Goal: Register for event/course

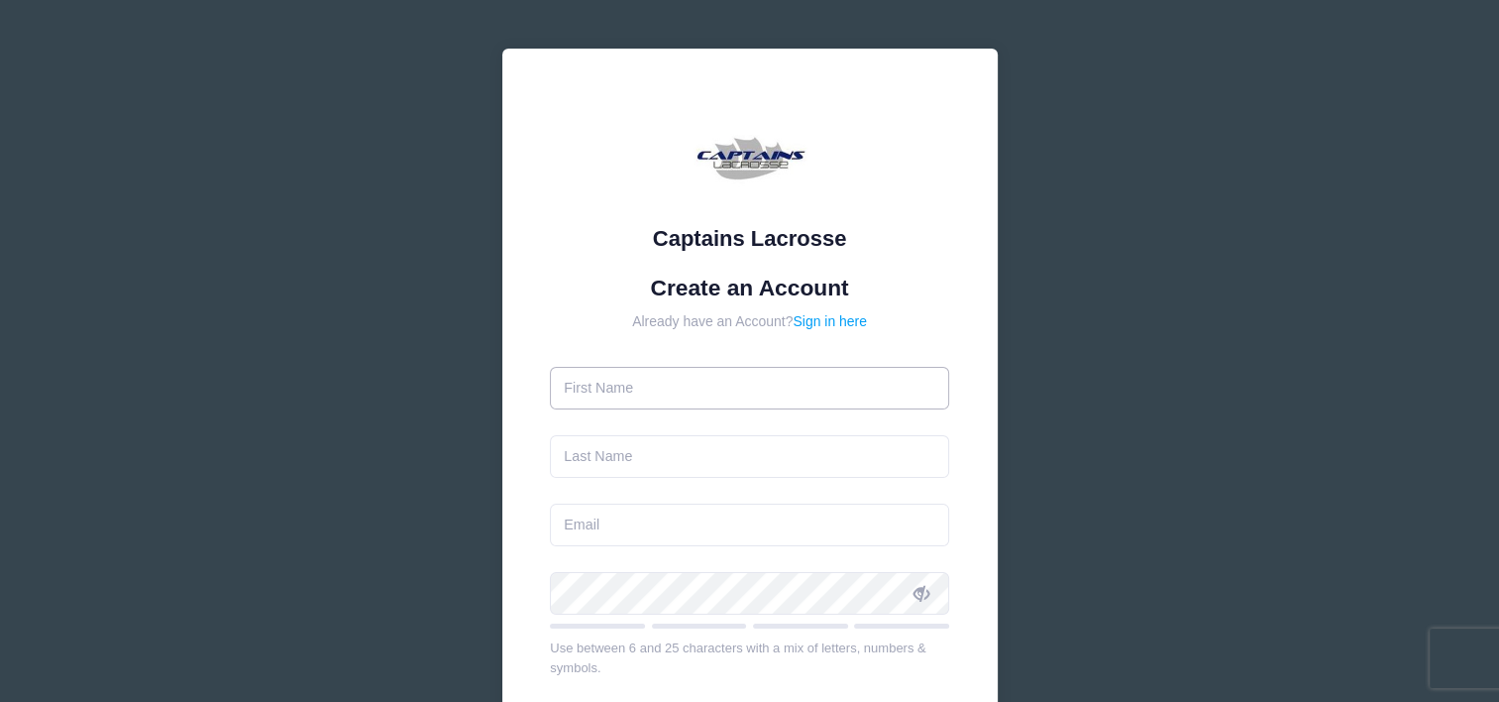
click at [677, 389] on input "text" at bounding box center [749, 388] width 399 height 43
type input "[PERSON_NAME]"
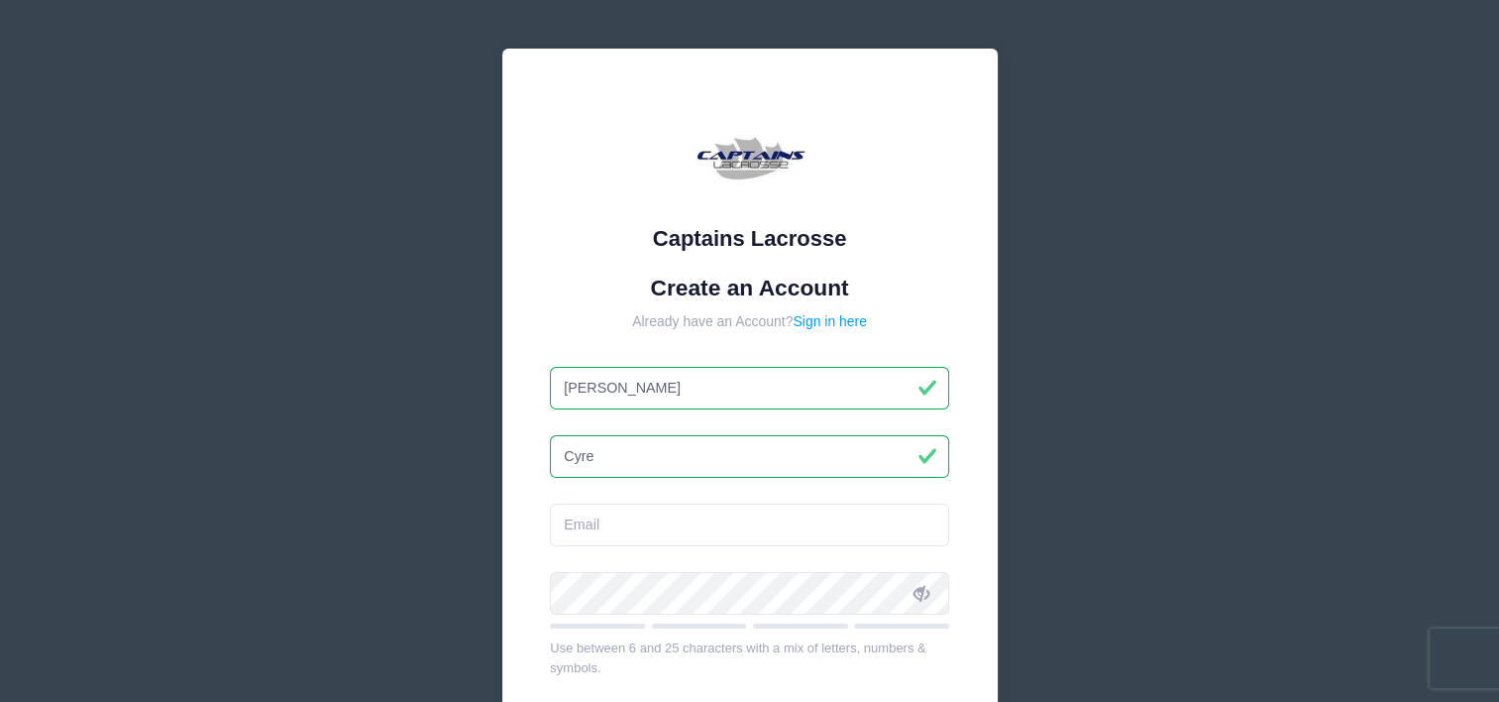
type input "Cyre"
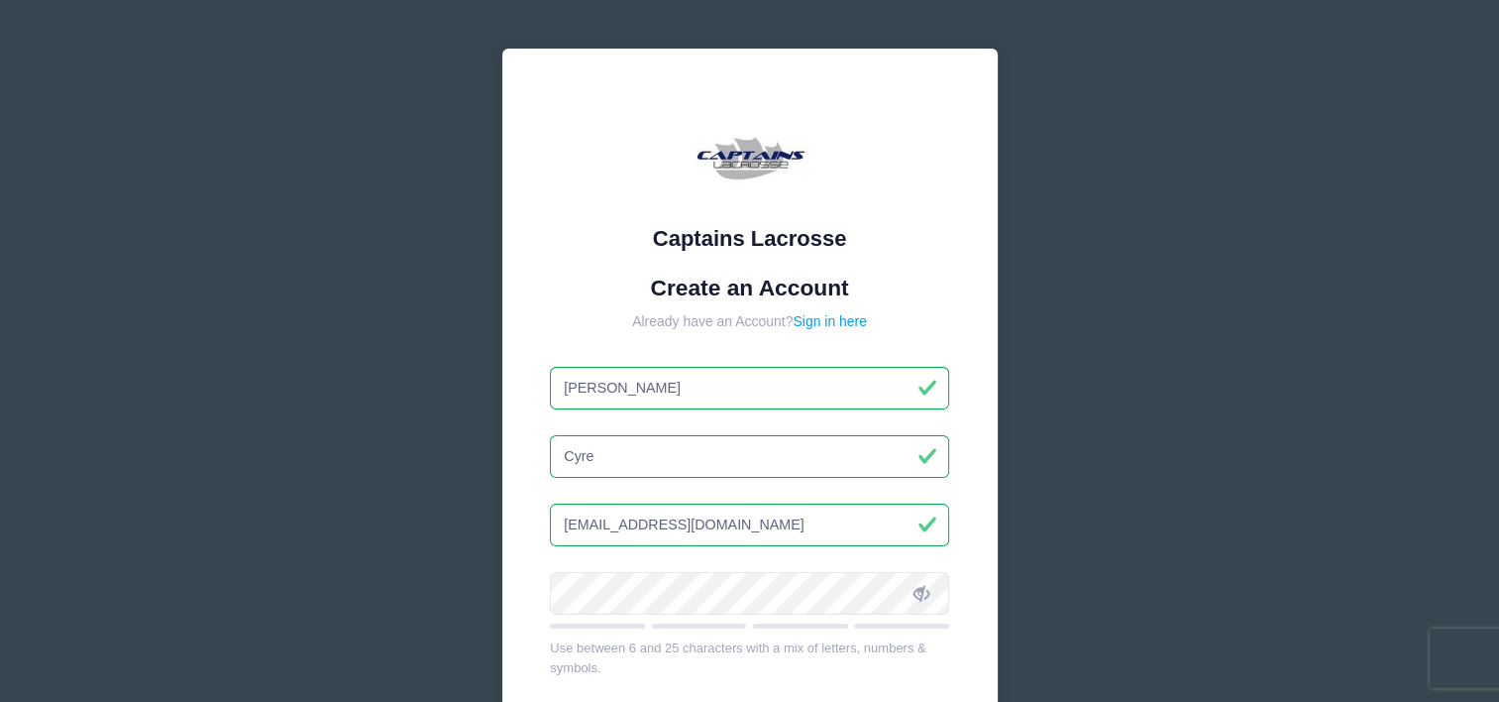
type input "[EMAIL_ADDRESS][DOMAIN_NAME]"
click at [436, 396] on div "Captains Lacrosse Create an Account Already have an Account? Sign in here [PERS…" at bounding box center [749, 538] width 1499 height 1077
click at [924, 587] on icon at bounding box center [922, 594] width 16 height 16
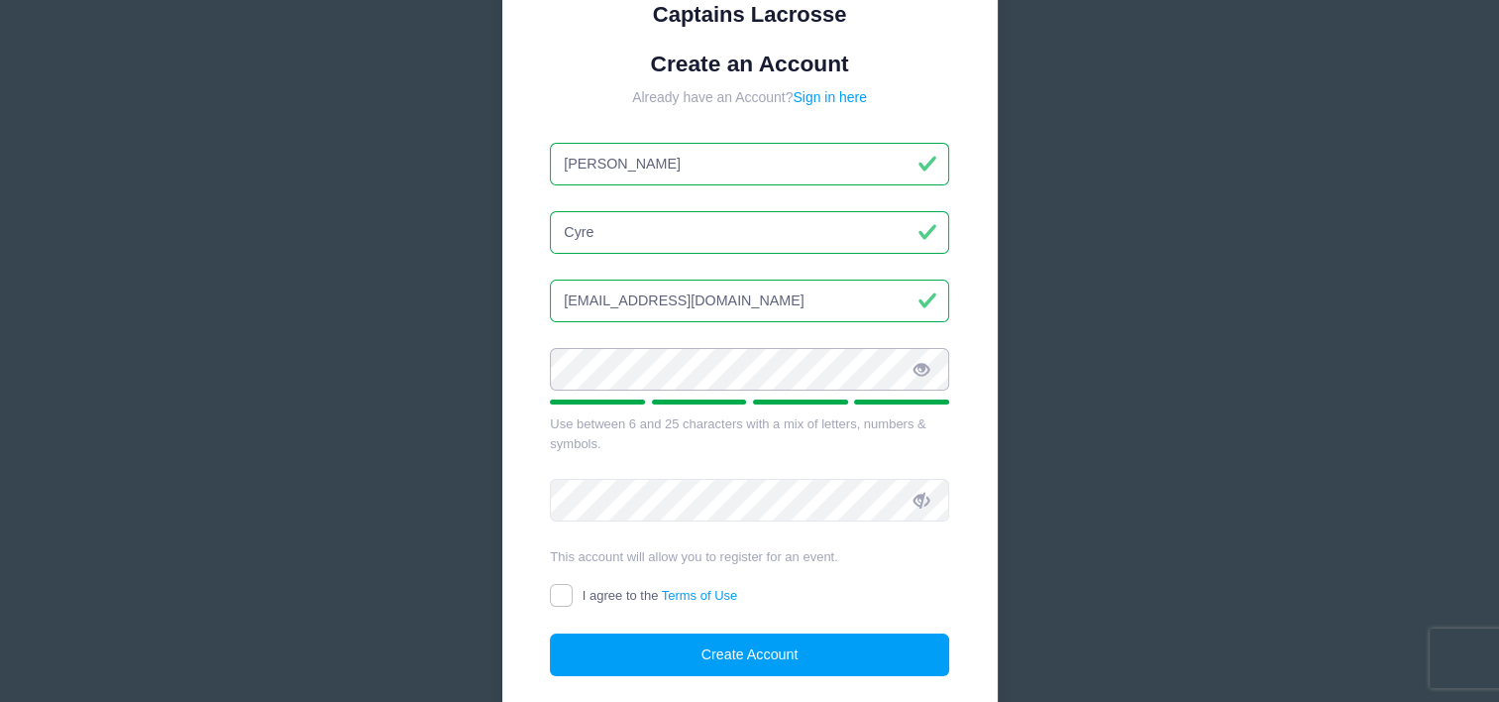
scroll to position [238, 0]
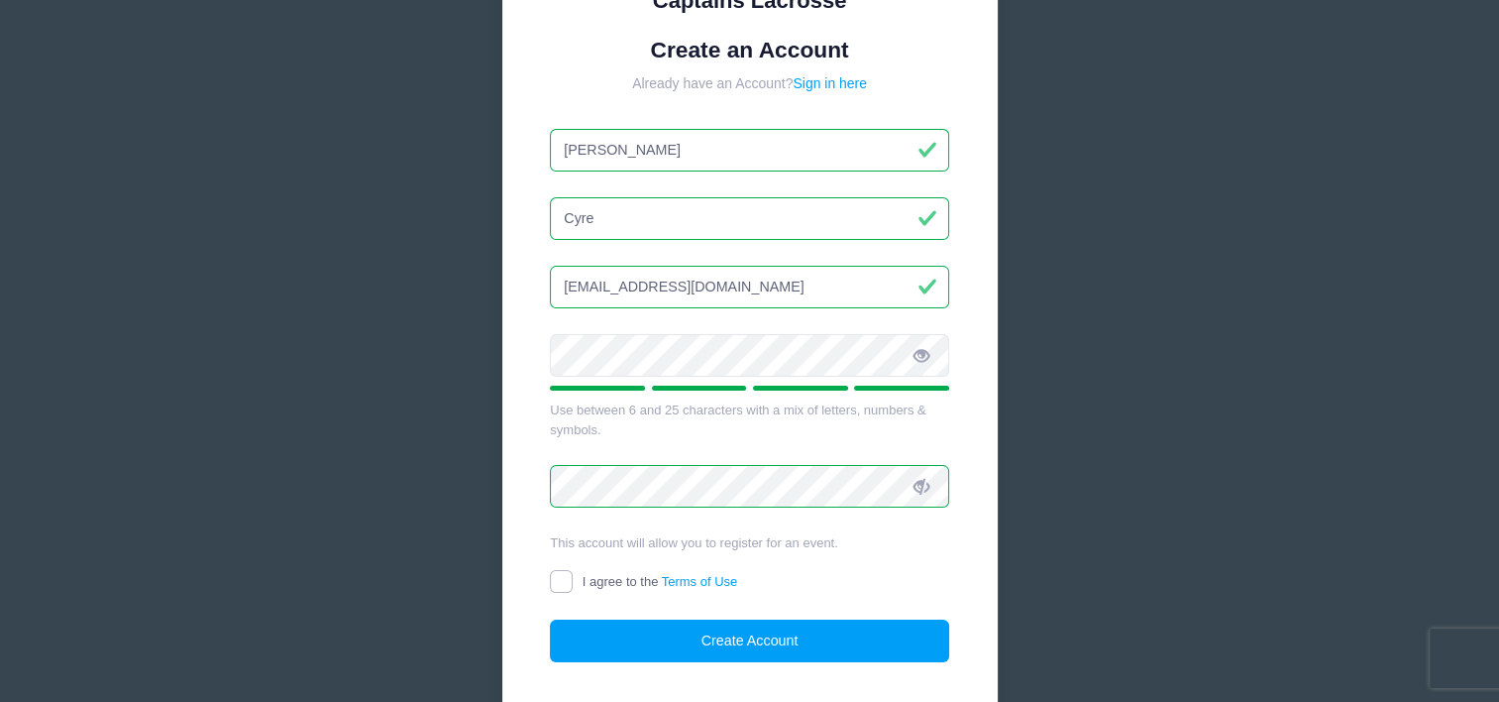
click at [560, 579] on input "I agree to the Terms of Use" at bounding box center [561, 581] width 23 height 23
checkbox input "true"
click at [737, 638] on button "Create Account" at bounding box center [749, 640] width 399 height 43
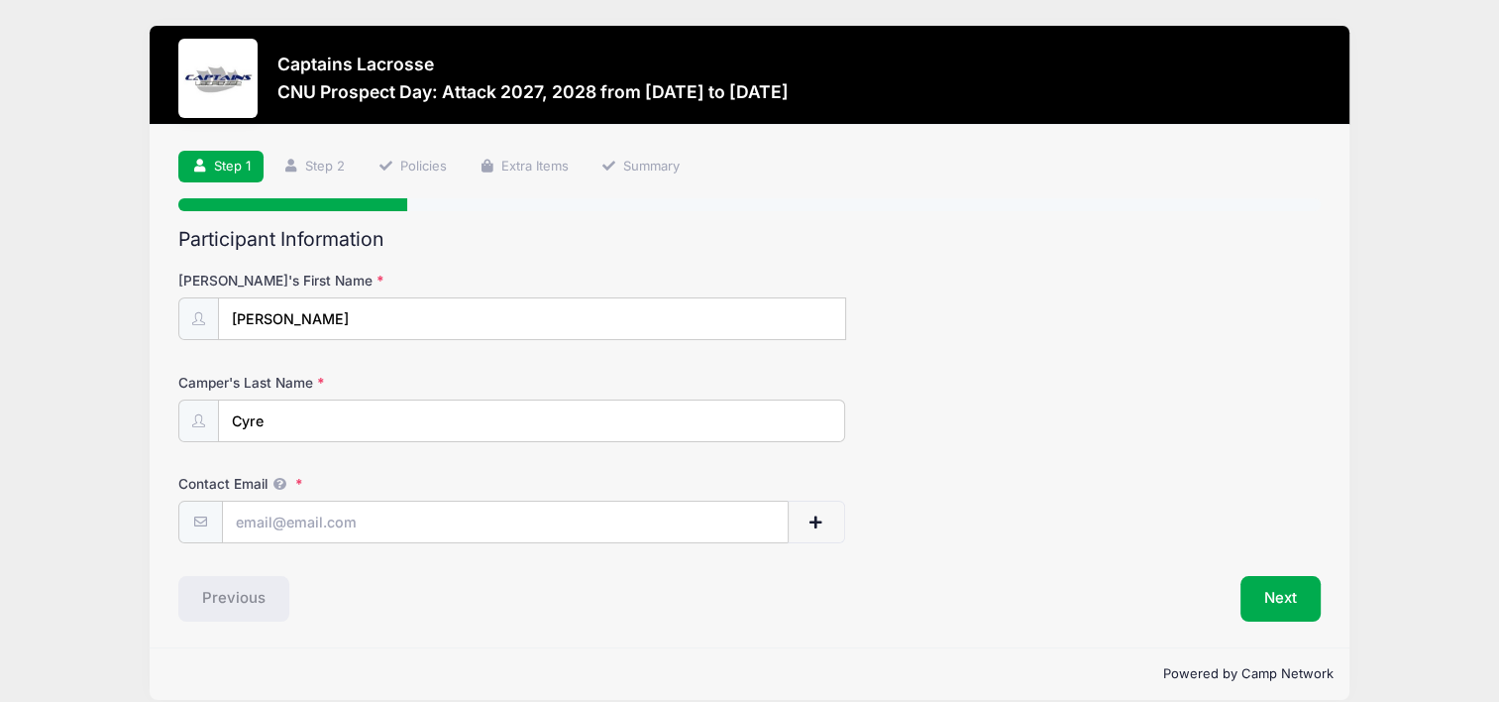
scroll to position [21, 0]
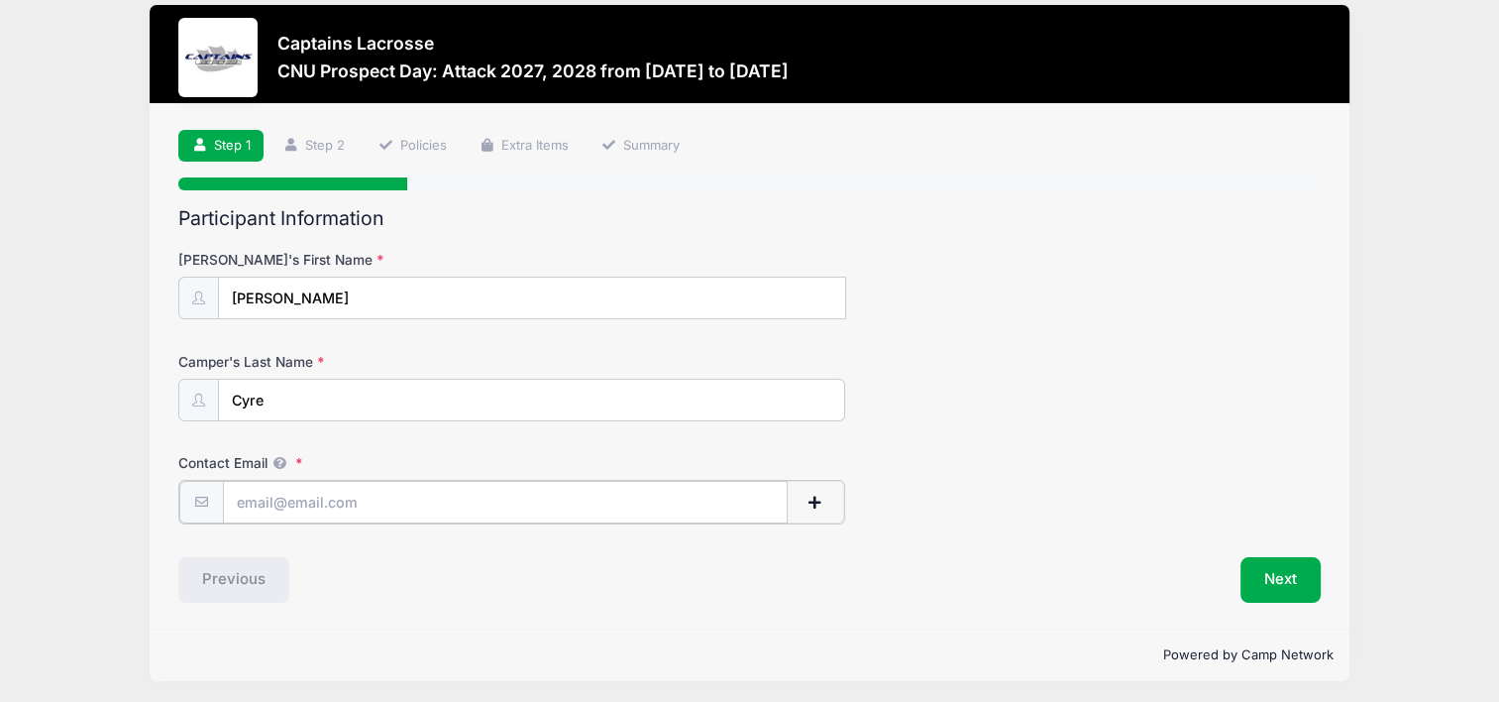
click at [338, 499] on input "Contact Email" at bounding box center [505, 502] width 565 height 43
type input "ejcyre@gmail.com"
click at [1280, 575] on button "Next" at bounding box center [1281, 578] width 80 height 46
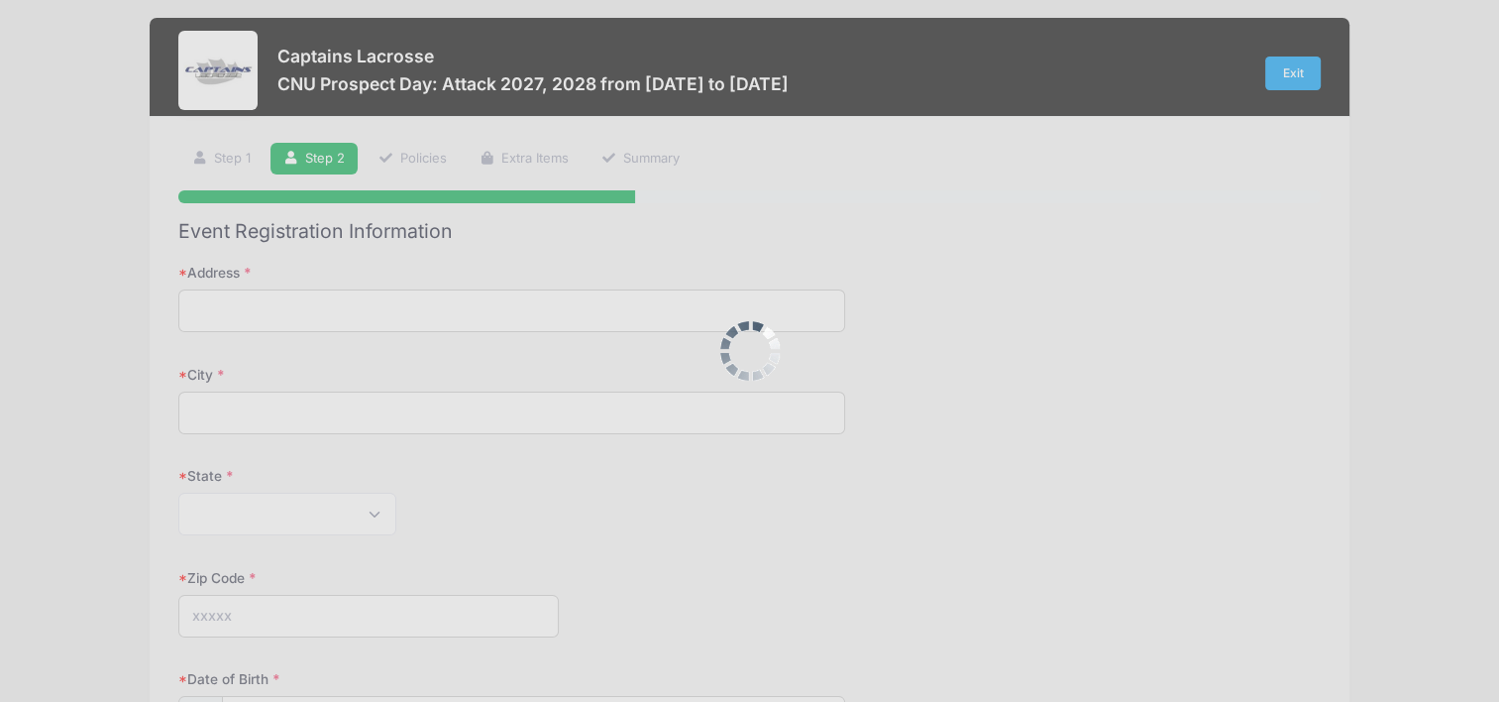
scroll to position [0, 0]
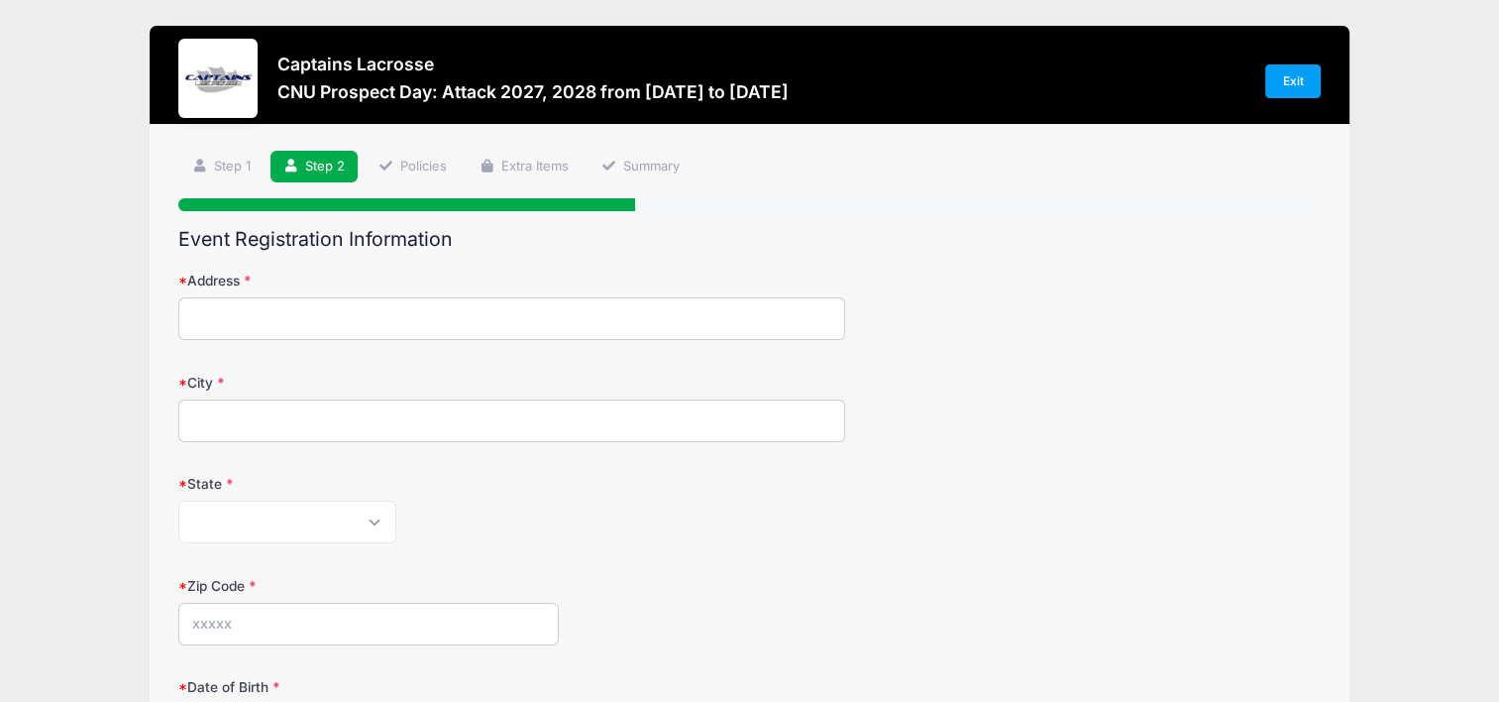
click at [533, 321] on input "Address" at bounding box center [511, 318] width 666 height 43
type input "9700 Stipp St."
type input "BURKE, VA"
select select "VA"
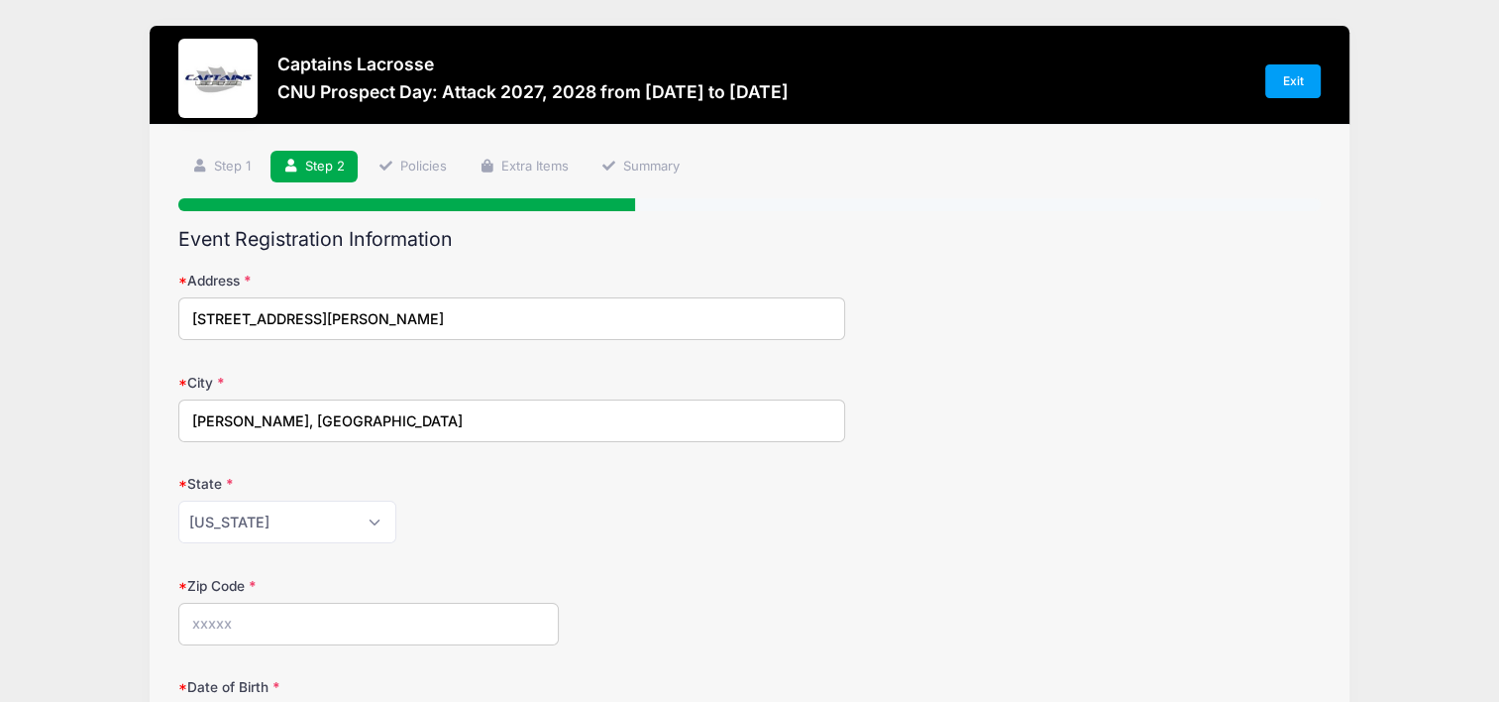
type input "22015"
type input "(703) 819-2954"
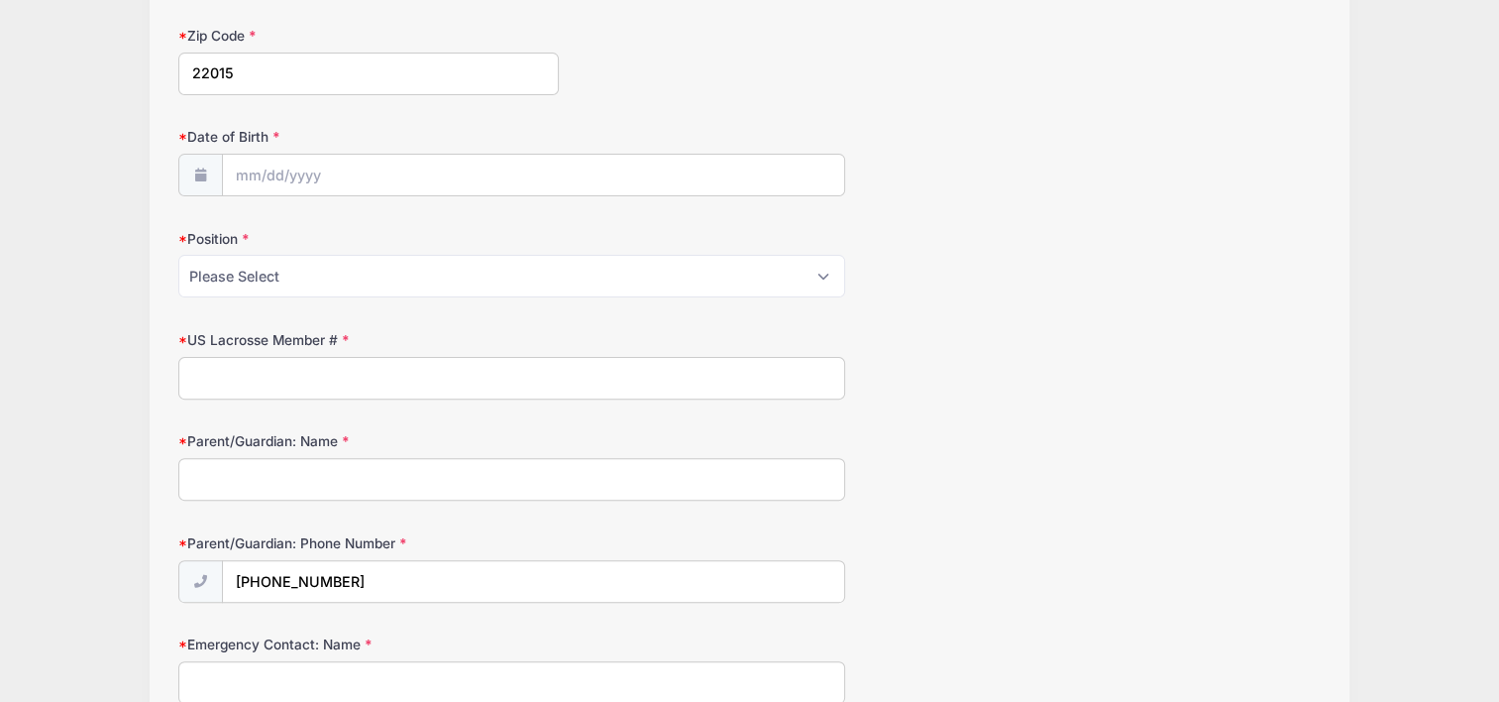
scroll to position [551, 0]
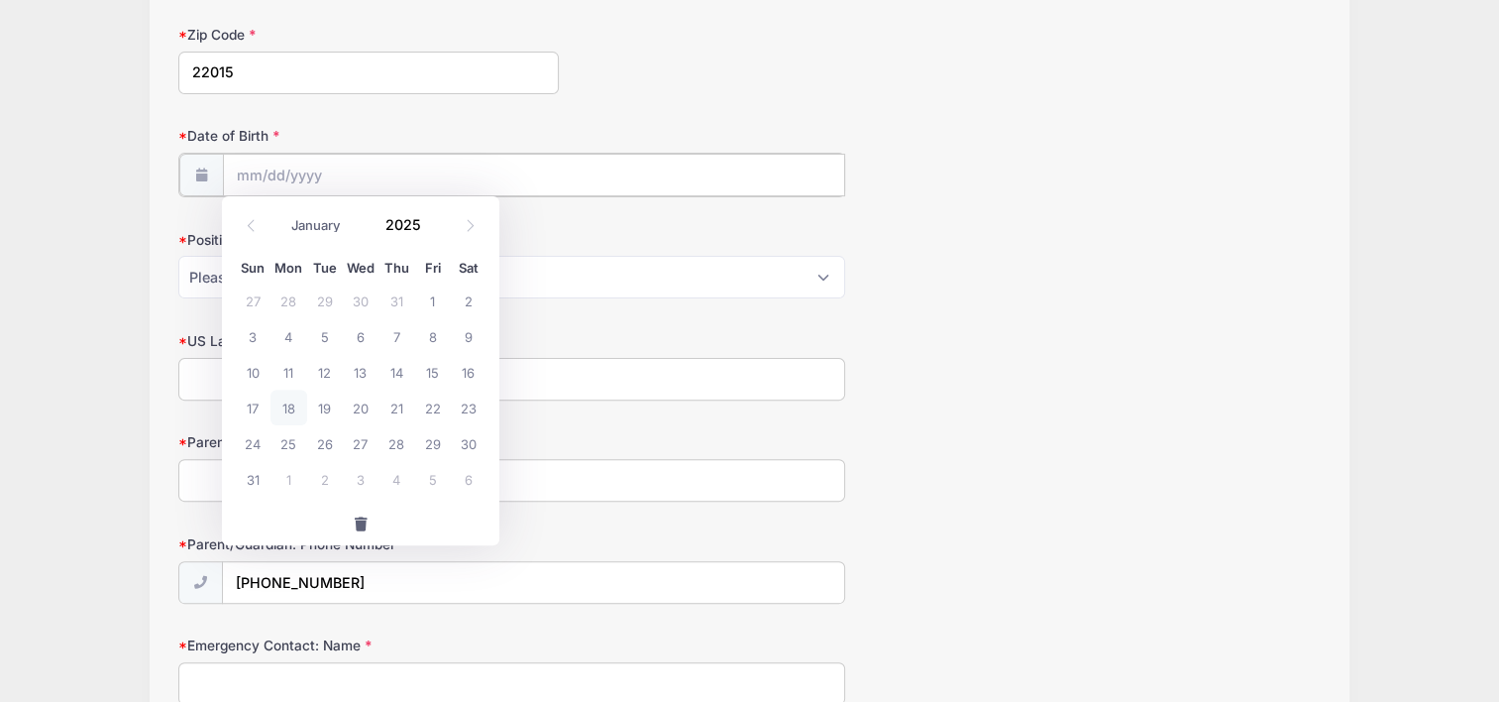
click at [297, 171] on input "Date of Birth" at bounding box center [534, 175] width 622 height 43
click at [280, 174] on input "Date of Birth" at bounding box center [534, 175] width 622 height 43
click at [251, 169] on input "Date of Birth" at bounding box center [534, 175] width 622 height 43
click at [481, 160] on input "Date of Birth" at bounding box center [534, 175] width 622 height 43
click at [255, 224] on icon at bounding box center [251, 225] width 13 height 13
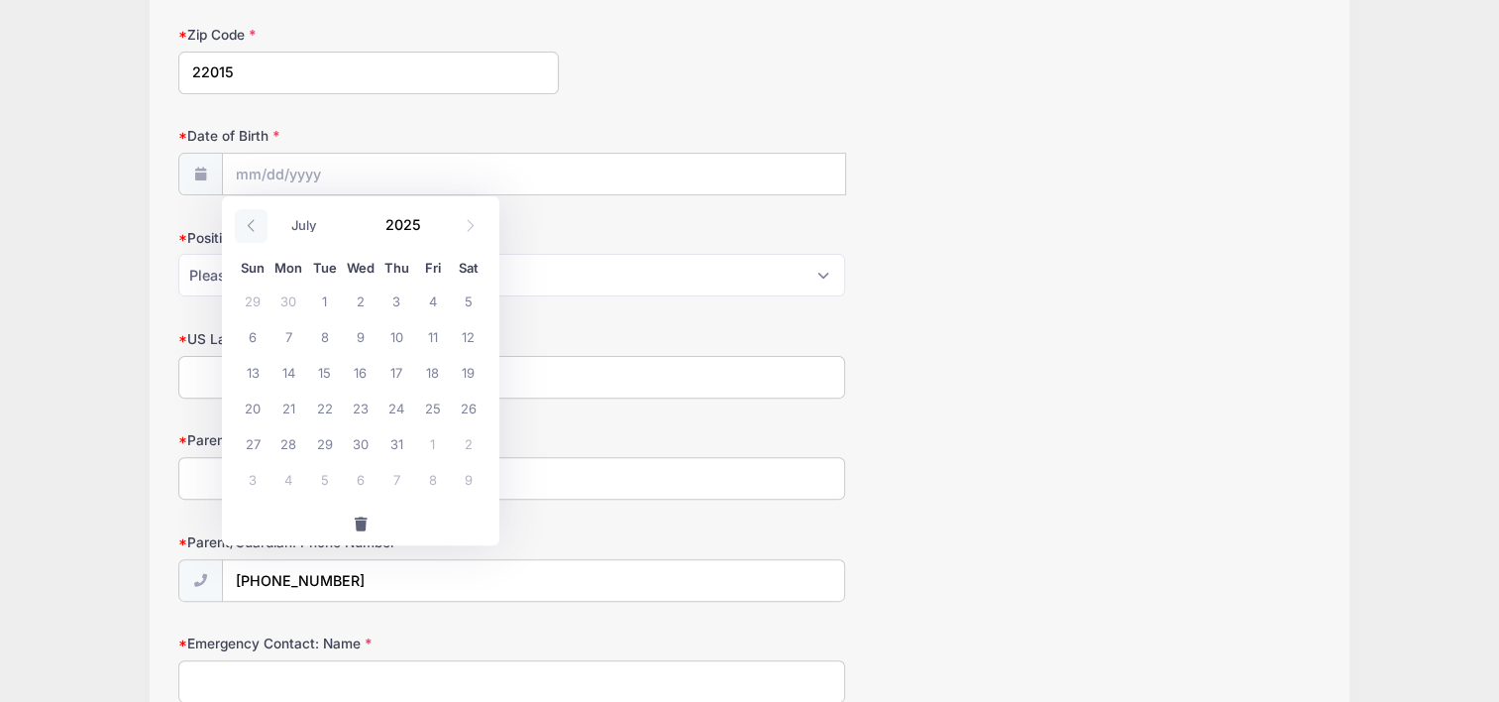
click at [255, 224] on icon at bounding box center [251, 225] width 13 height 13
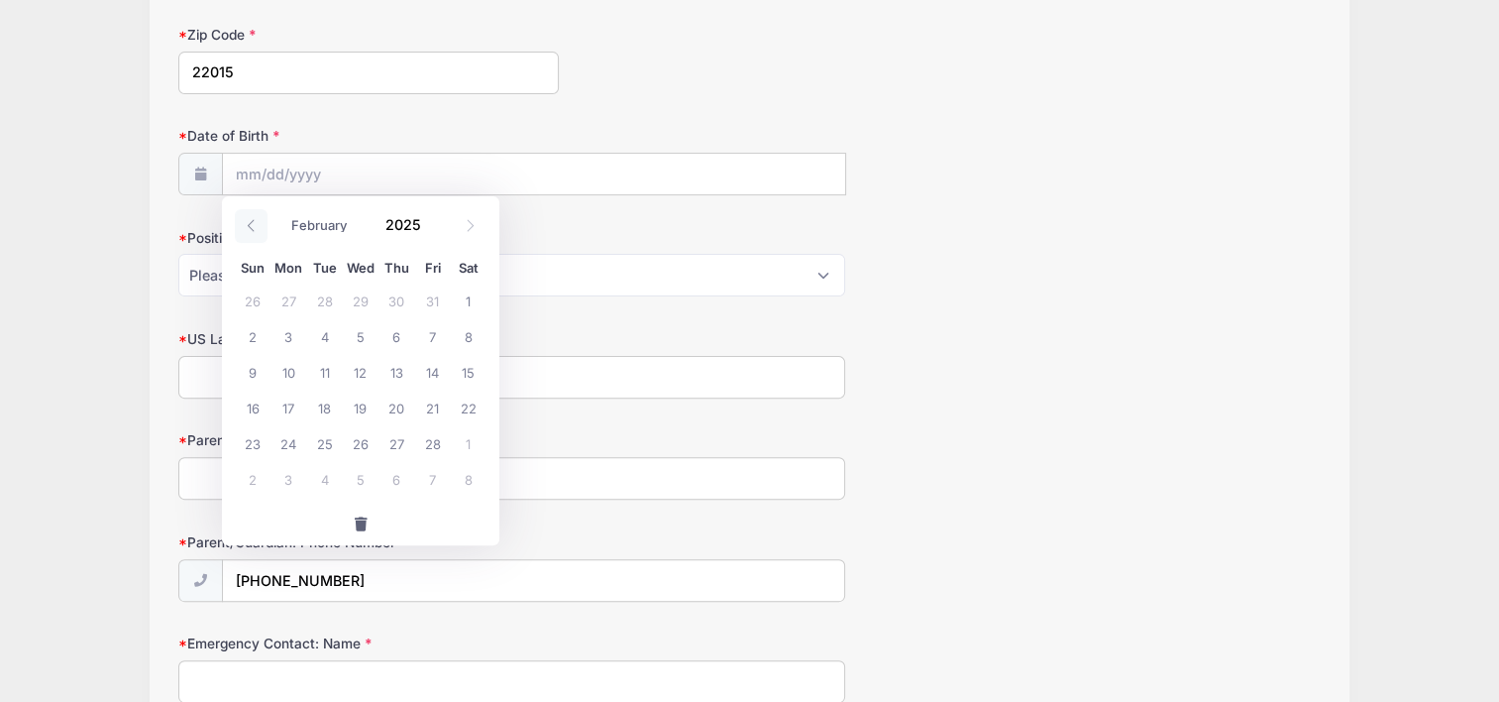
click at [255, 224] on icon at bounding box center [251, 225] width 13 height 13
select select "0"
click at [287, 334] on span "6" at bounding box center [289, 336] width 36 height 36
type input "01/06/2025"
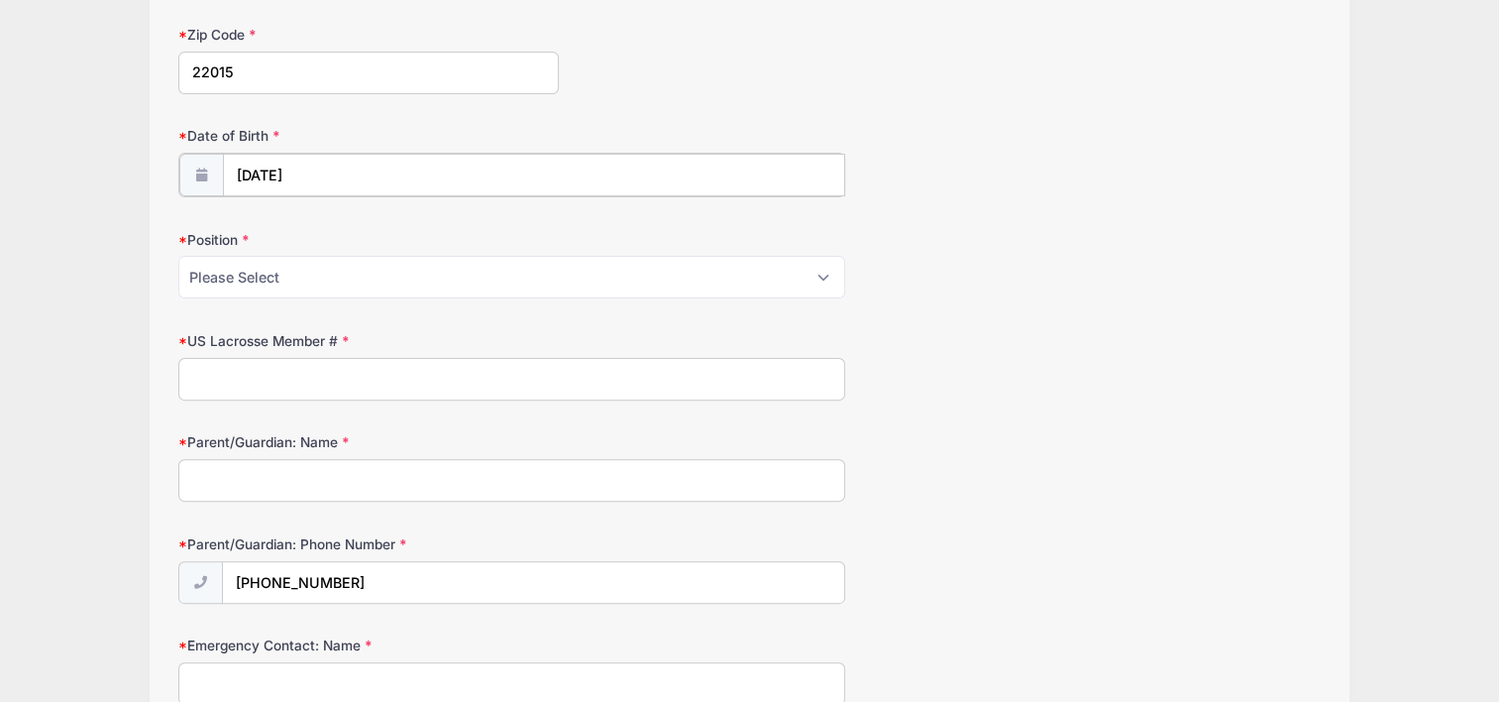
click at [320, 173] on input "01/06/2025" at bounding box center [534, 175] width 622 height 43
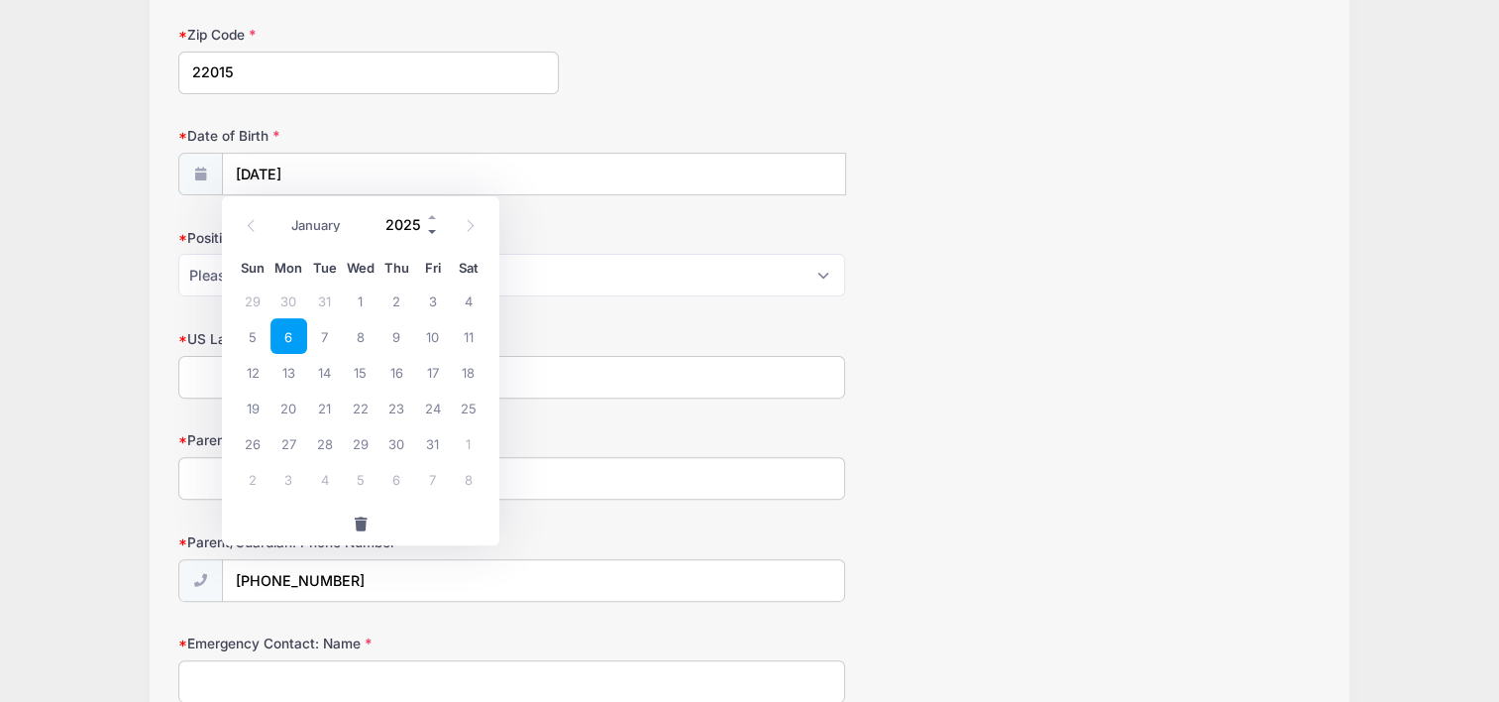
click at [431, 235] on span at bounding box center [433, 232] width 14 height 15
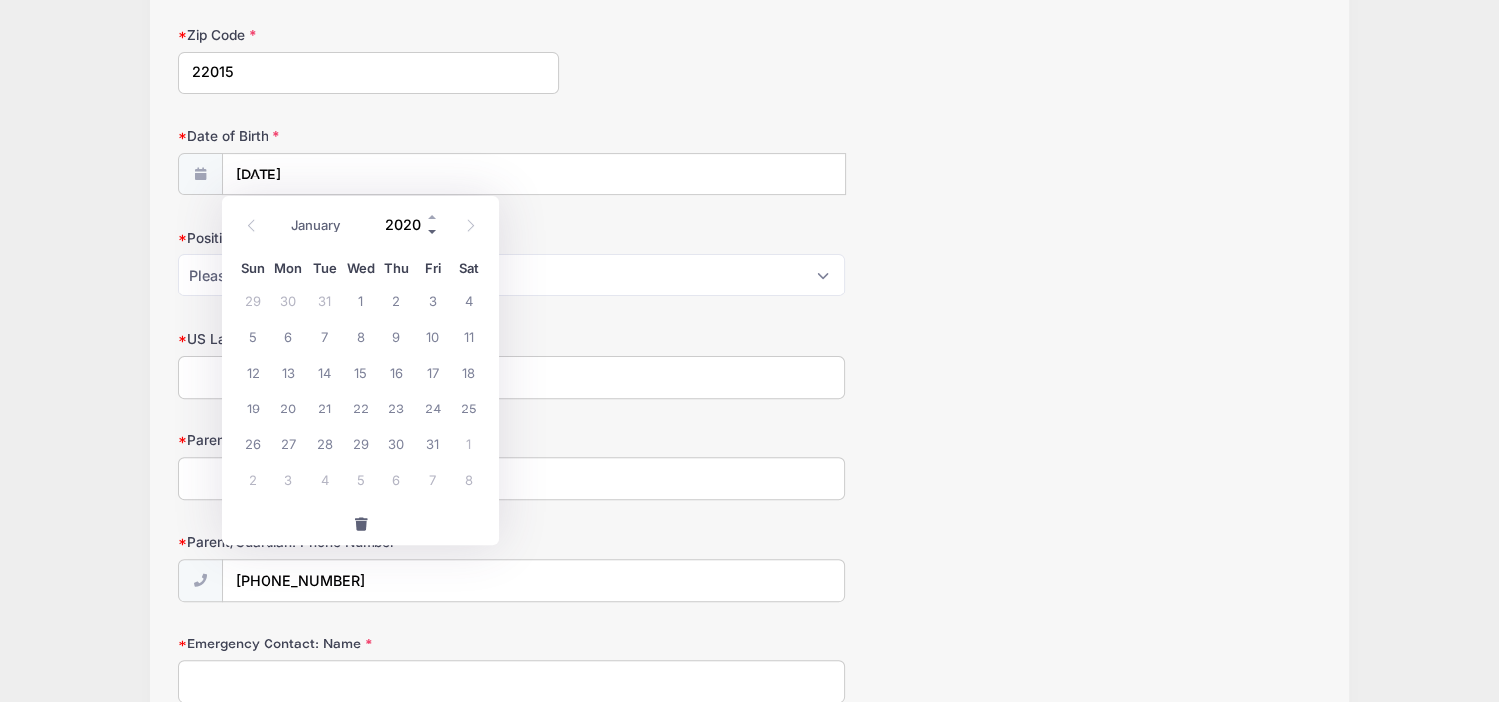
click at [431, 235] on span at bounding box center [433, 232] width 14 height 15
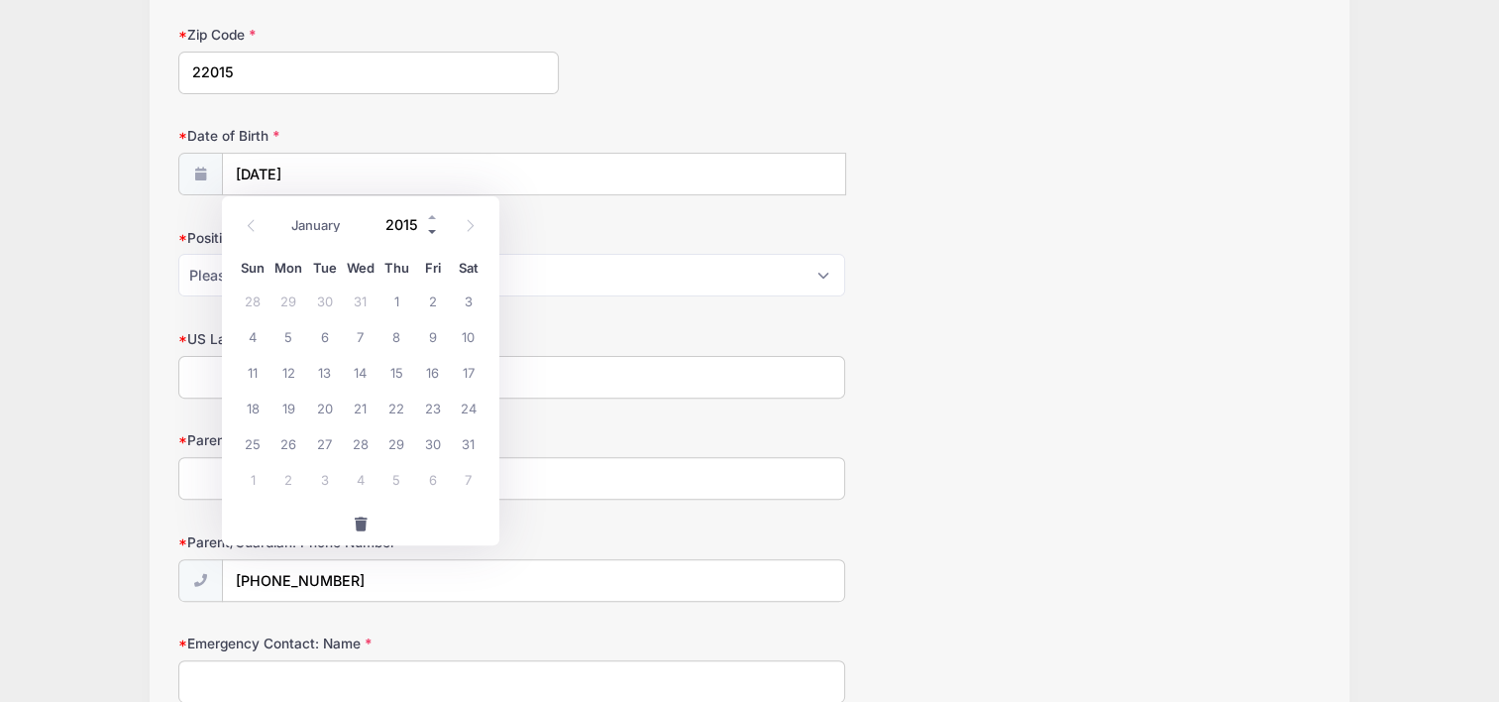
click at [431, 235] on span at bounding box center [433, 232] width 14 height 15
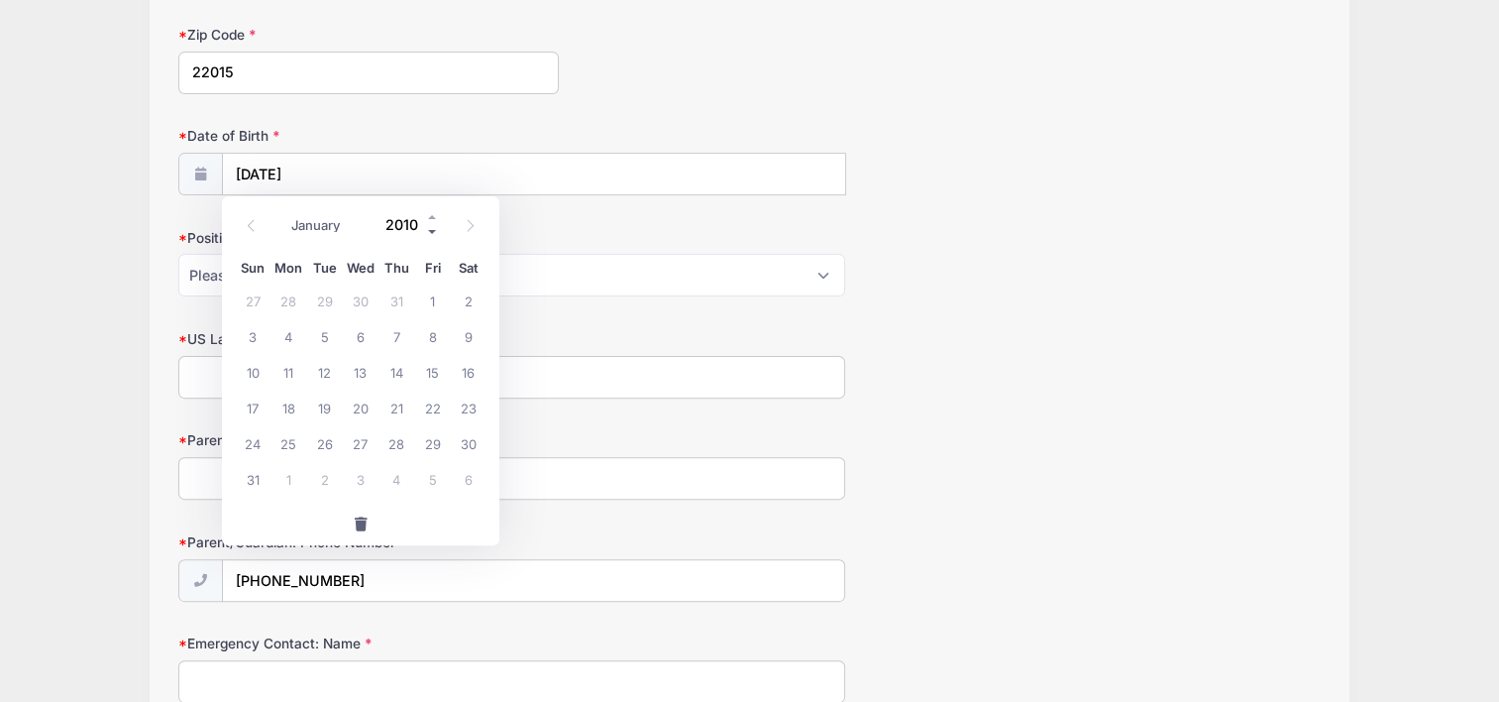
click at [431, 235] on span at bounding box center [433, 232] width 14 height 15
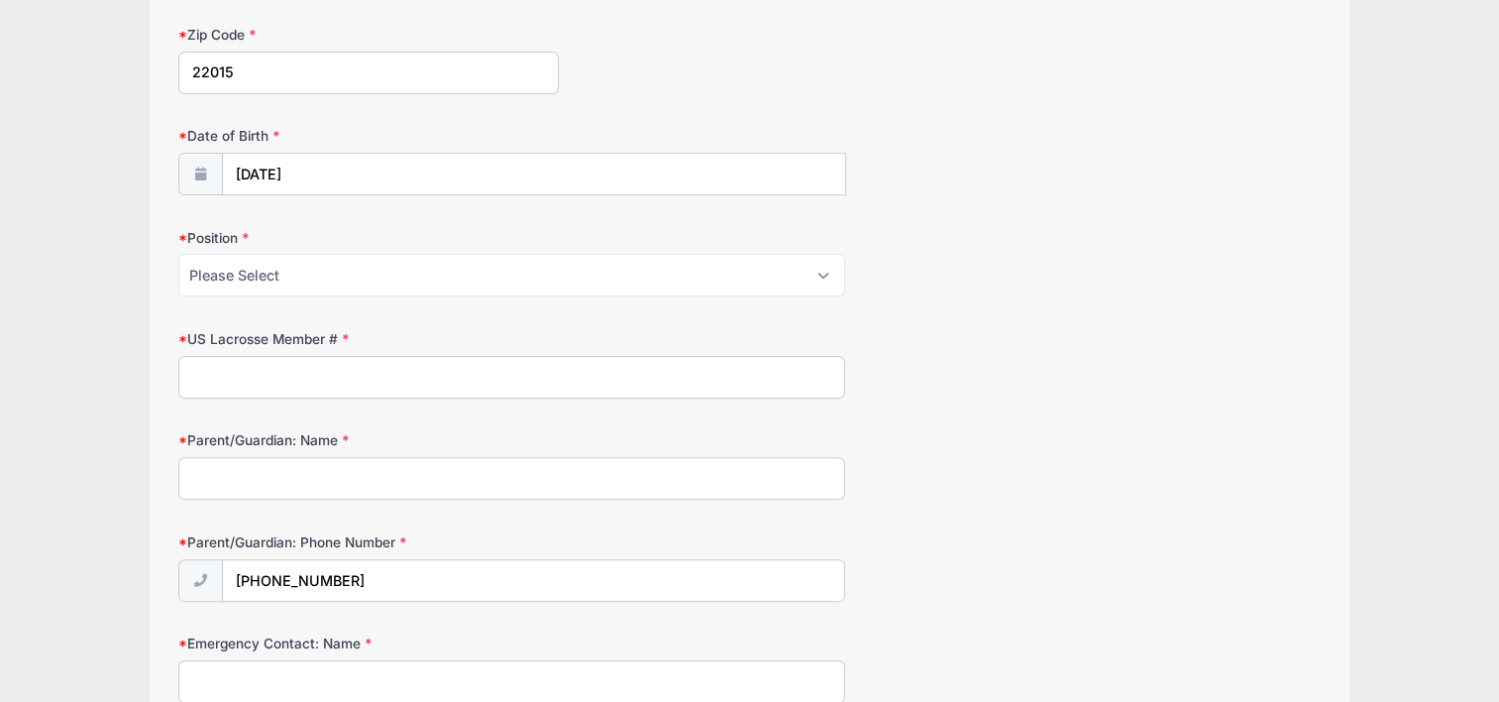
click at [596, 230] on div "Position Please Select Attack Defense Goalie Midfield" at bounding box center [749, 262] width 1142 height 69
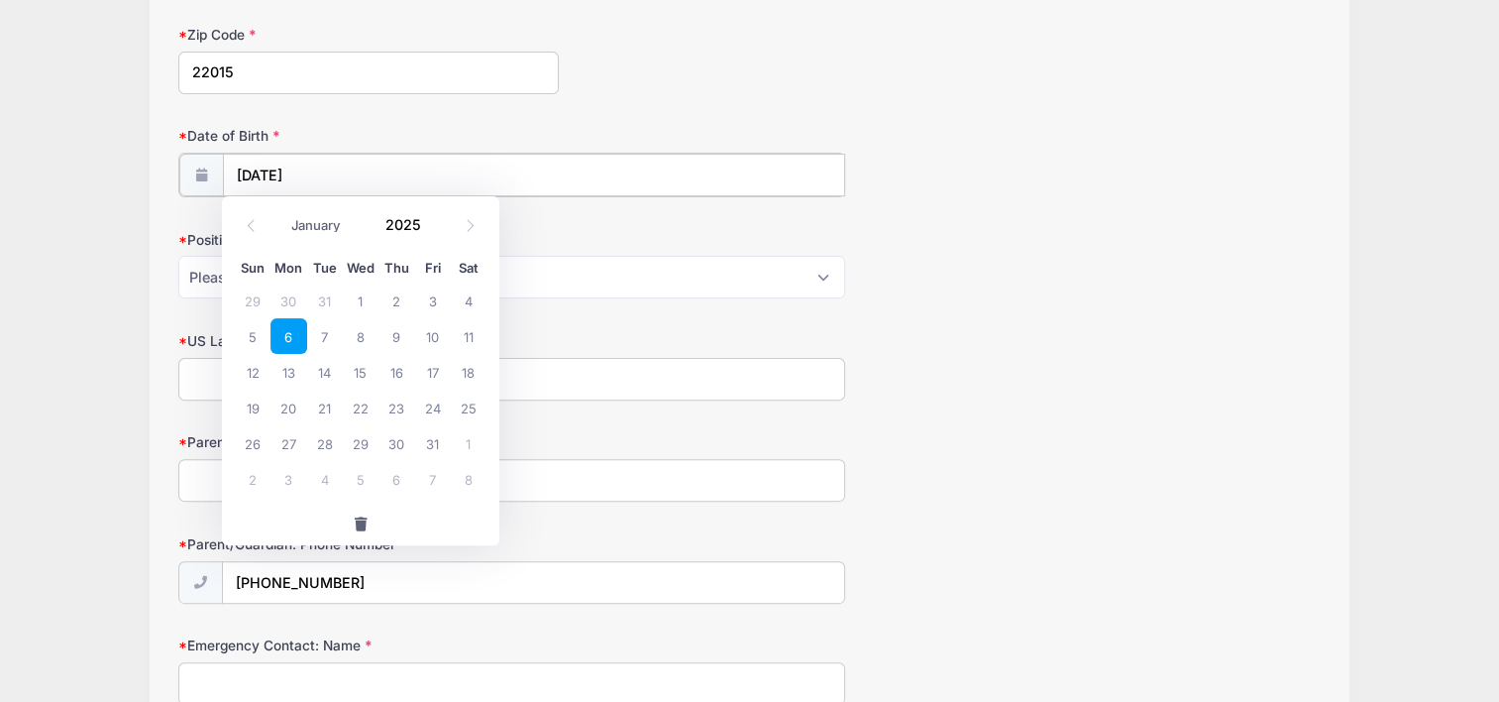
click at [408, 186] on input "01/06/2025" at bounding box center [534, 175] width 622 height 43
click at [407, 220] on input "2025" at bounding box center [408, 225] width 64 height 30
click at [430, 234] on span at bounding box center [433, 232] width 14 height 15
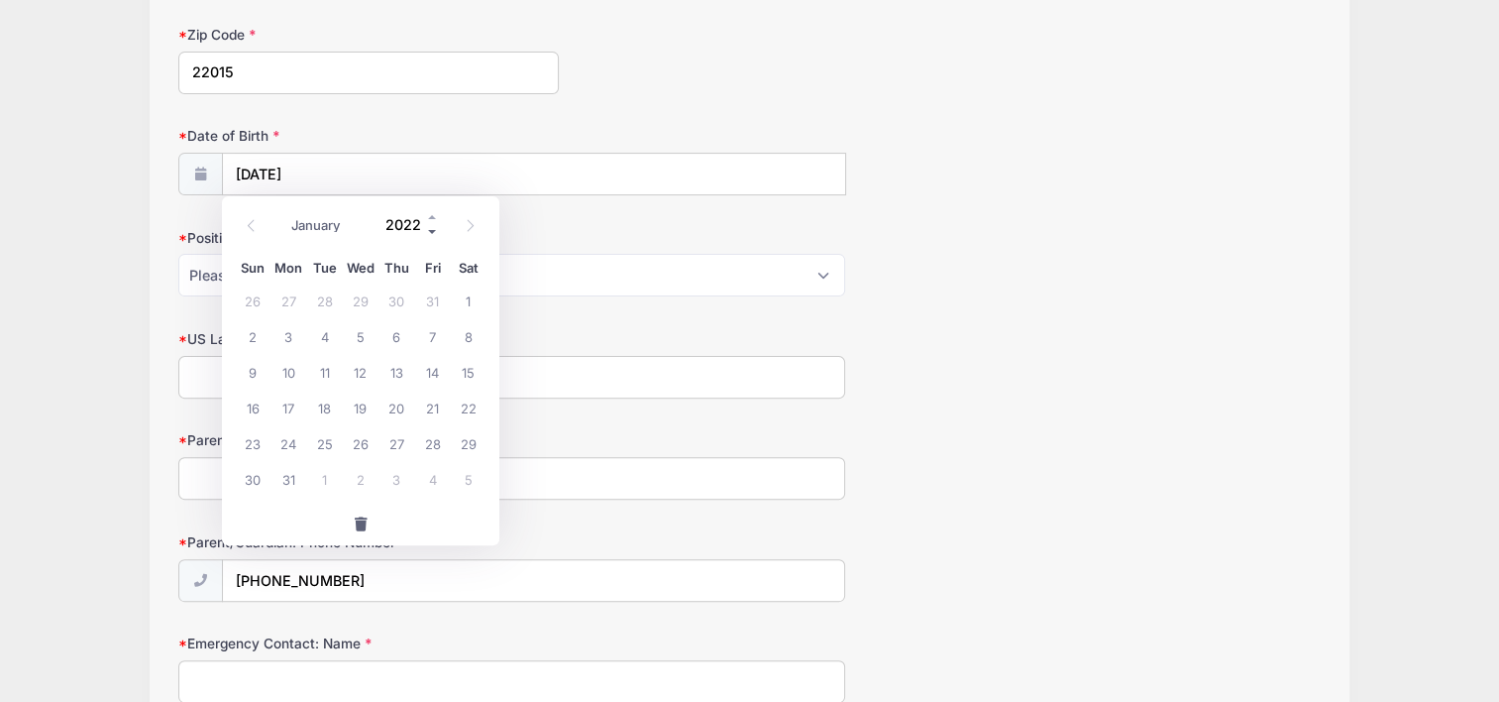
click at [430, 234] on span at bounding box center [433, 232] width 14 height 15
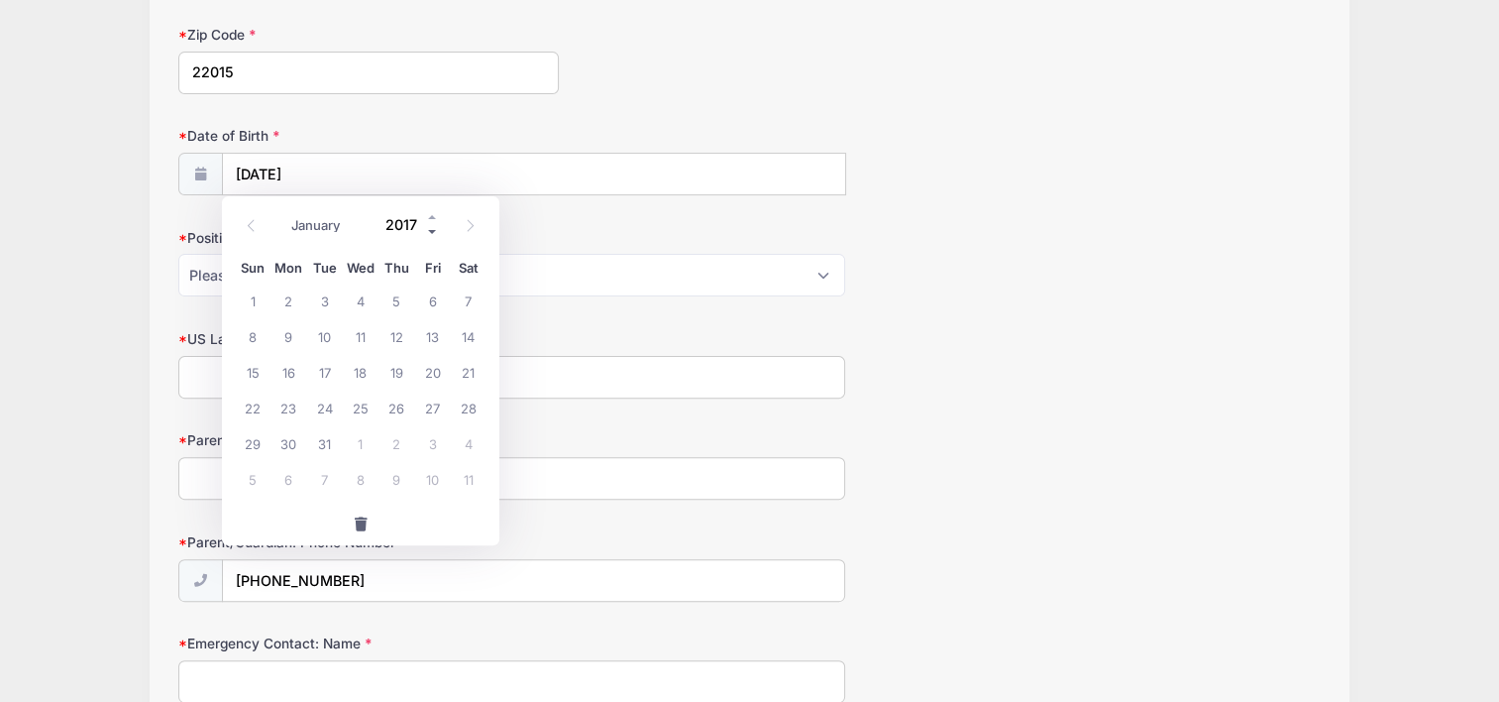
click at [430, 234] on span at bounding box center [433, 232] width 14 height 15
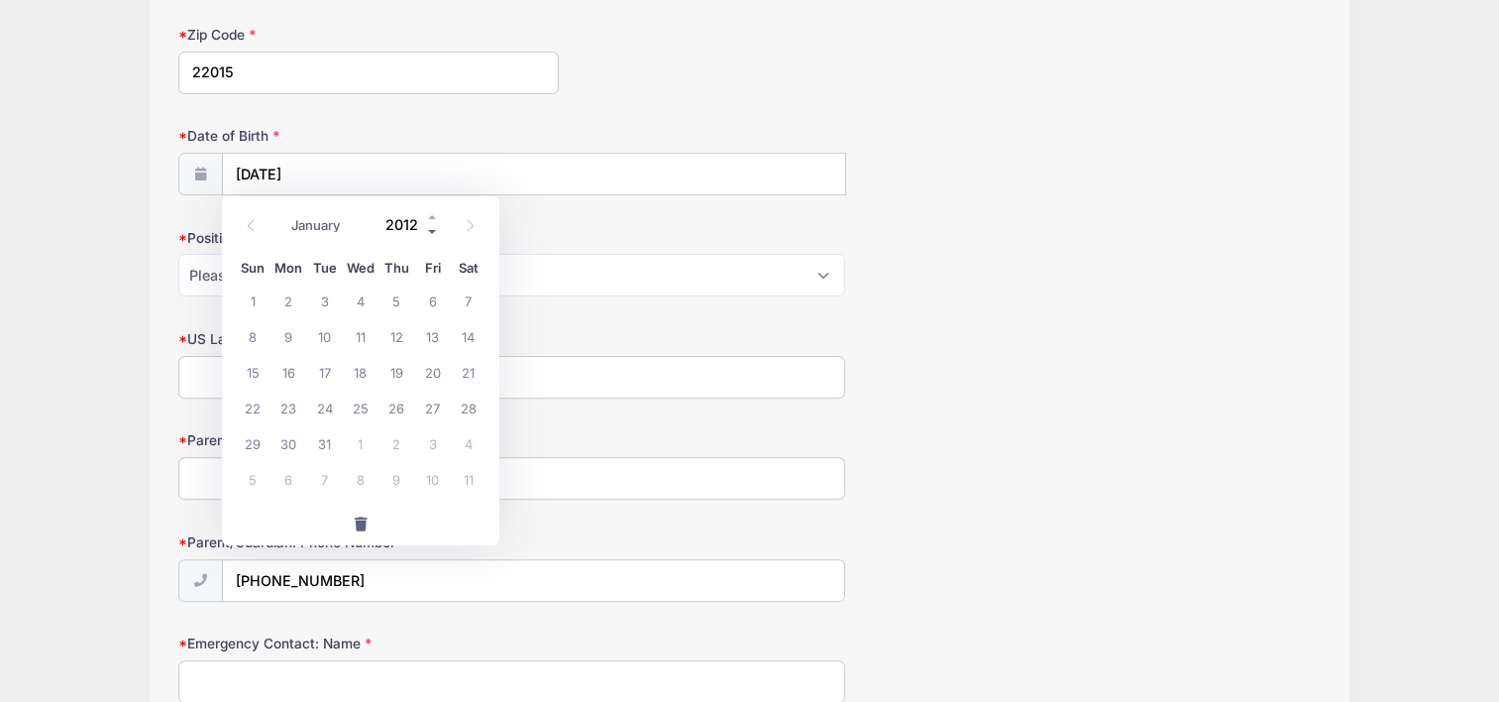
click at [430, 234] on span at bounding box center [433, 232] width 14 height 15
type input "2009"
click at [325, 333] on span "6" at bounding box center [325, 336] width 36 height 36
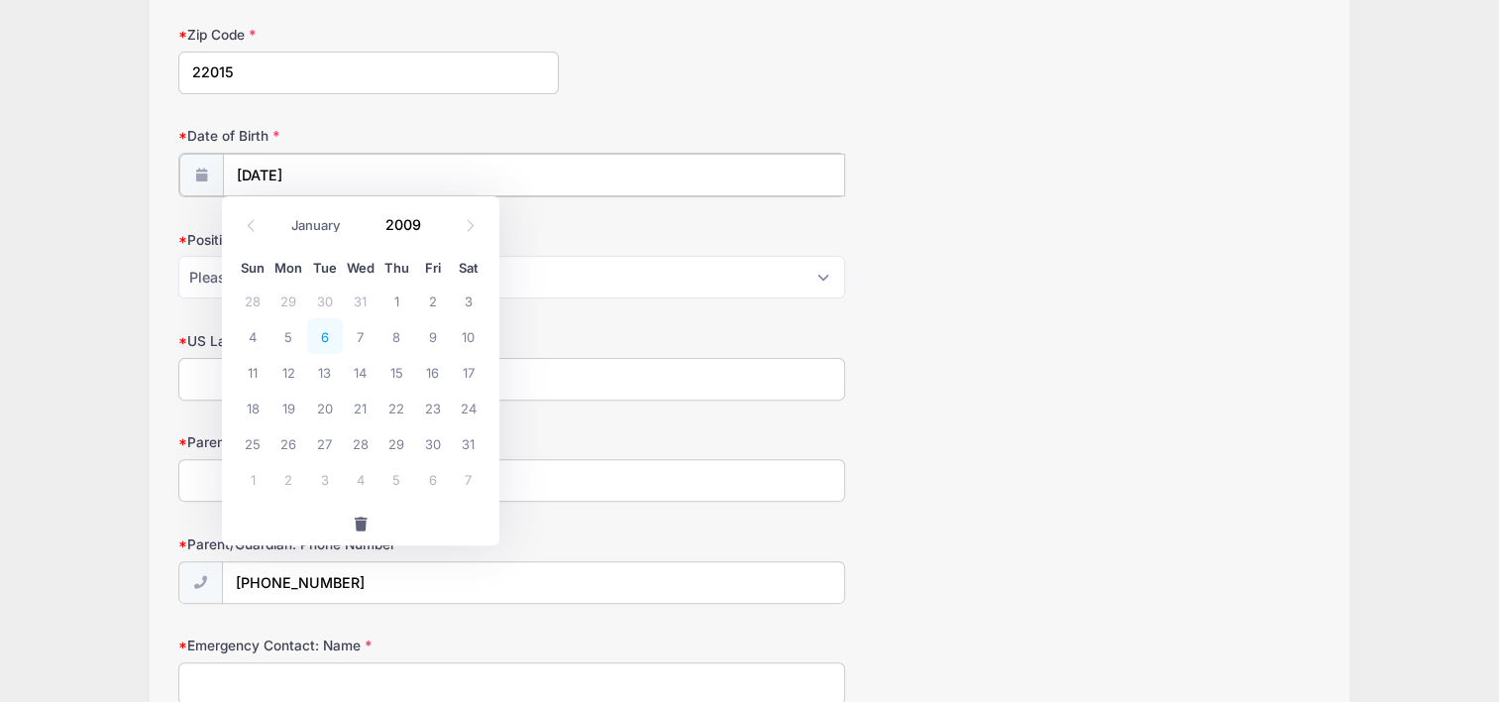
type input "01/06/2009"
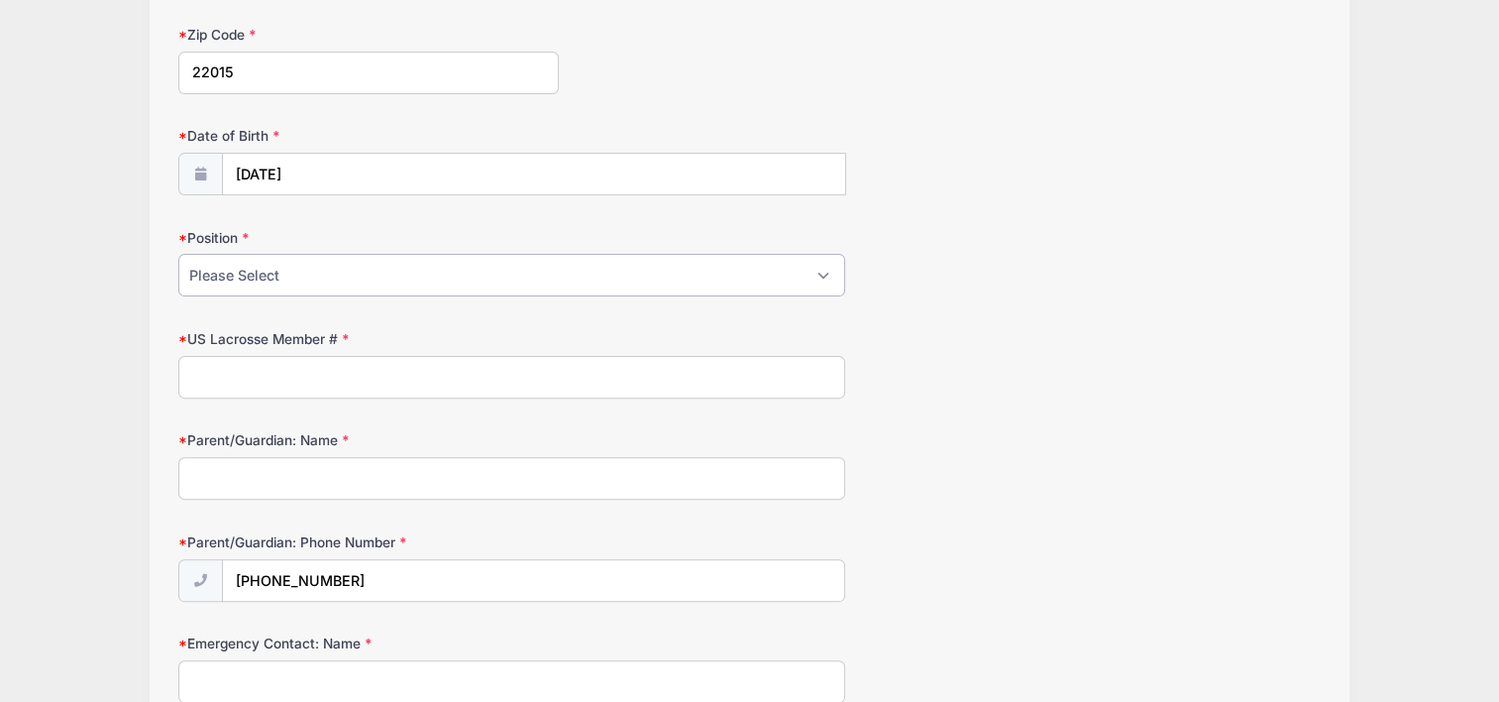
click at [299, 281] on select "Please Select Attack Defense Goalie Midfield" at bounding box center [511, 275] width 666 height 43
select select "Attack"
click at [178, 254] on select "Please Select Attack Defense Goalie Midfield" at bounding box center [511, 275] width 666 height 43
click at [259, 370] on input "US Lacrosse Member #" at bounding box center [511, 377] width 666 height 43
type input "010030199256"
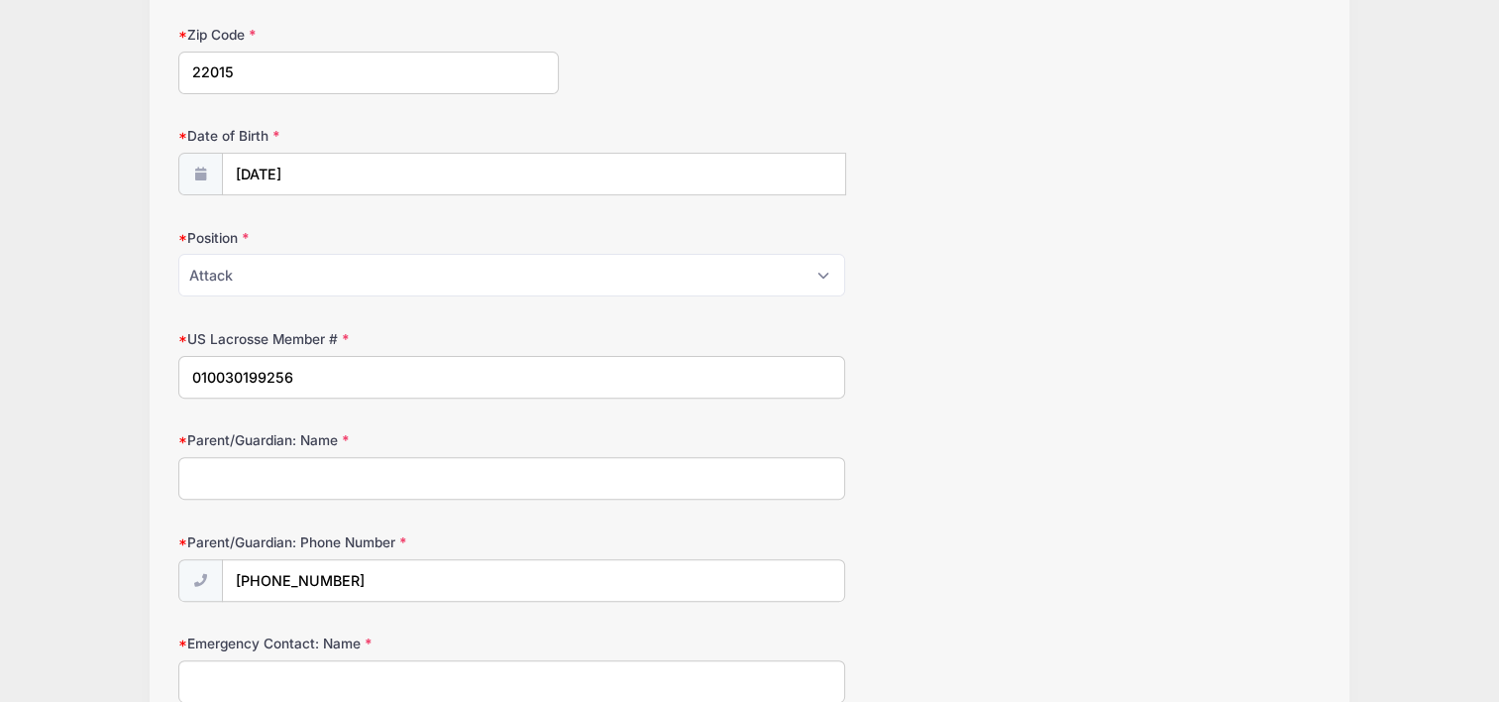
click at [210, 498] on form "Address 9700 Stipp St. City BURKE, VA State Alabama Alaska American Samoa Arizo…" at bounding box center [749, 516] width 1142 height 1592
click at [209, 476] on input "Parent/Guardian: Name" at bounding box center [511, 478] width 666 height 43
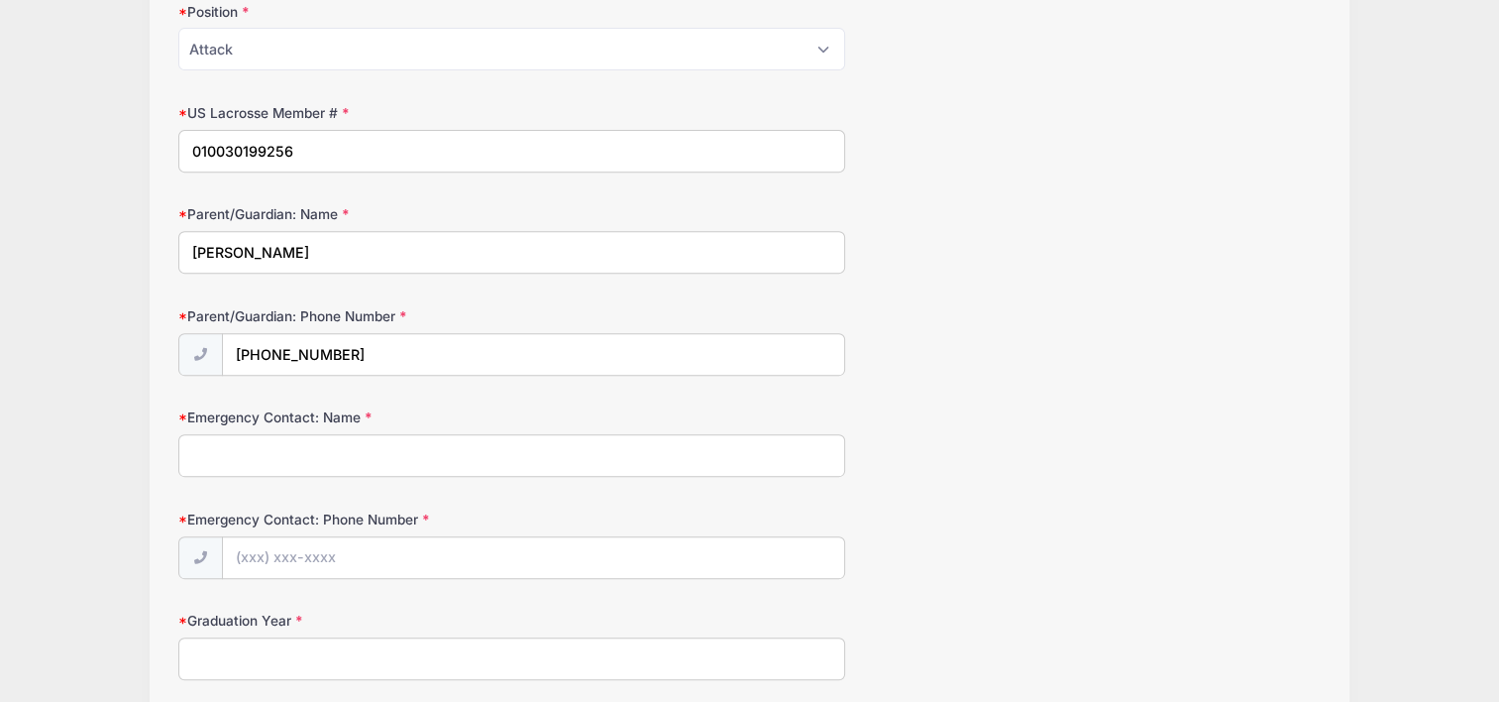
scroll to position [779, 0]
type input "Kristin Cyre"
click at [212, 454] on input "Emergency Contact: Name" at bounding box center [511, 453] width 666 height 43
type input "Jeff Cyre"
type input "(703) 863-8882"
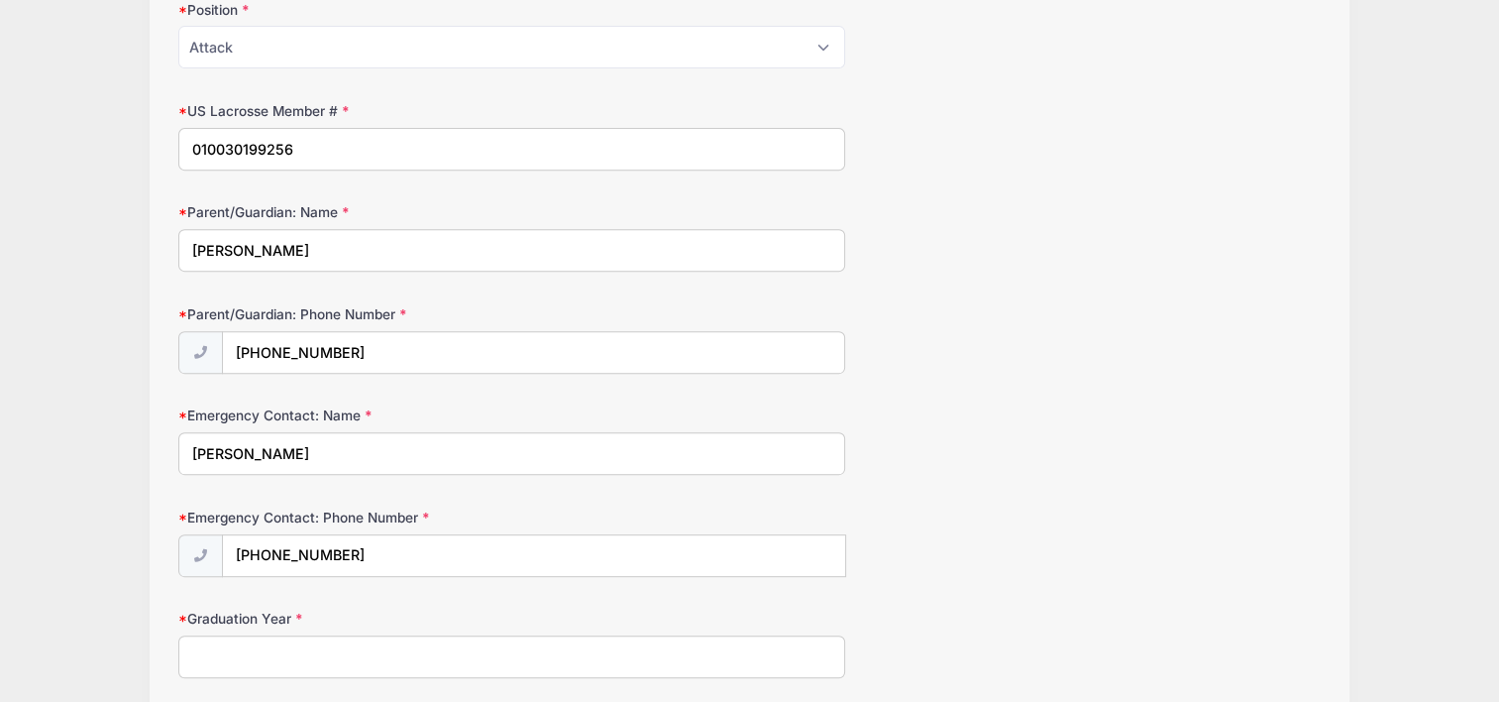
click at [248, 645] on input "Graduation Year" at bounding box center [511, 656] width 666 height 43
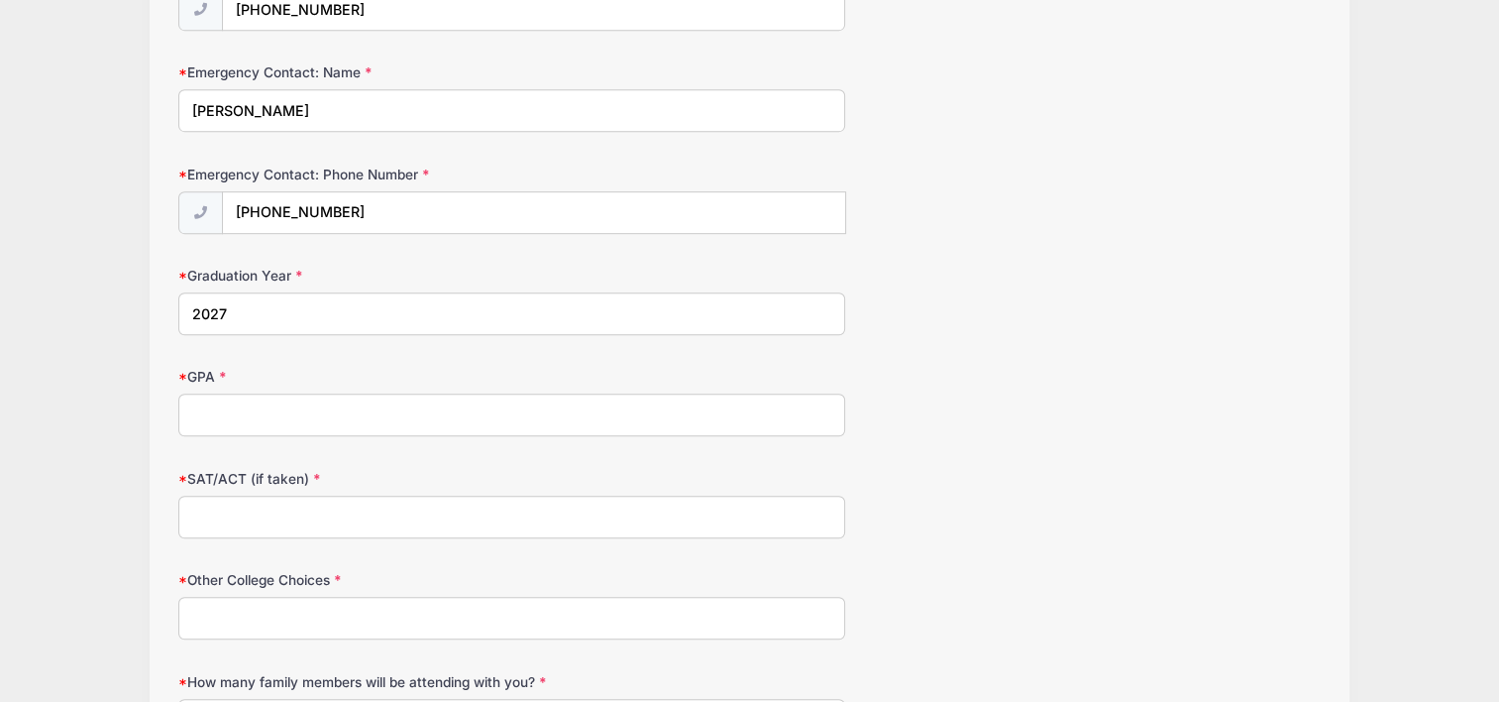
scroll to position [1124, 0]
type input "2027"
click at [221, 420] on input "GPA" at bounding box center [511, 412] width 666 height 43
type input "2.9"
type input "not taken"
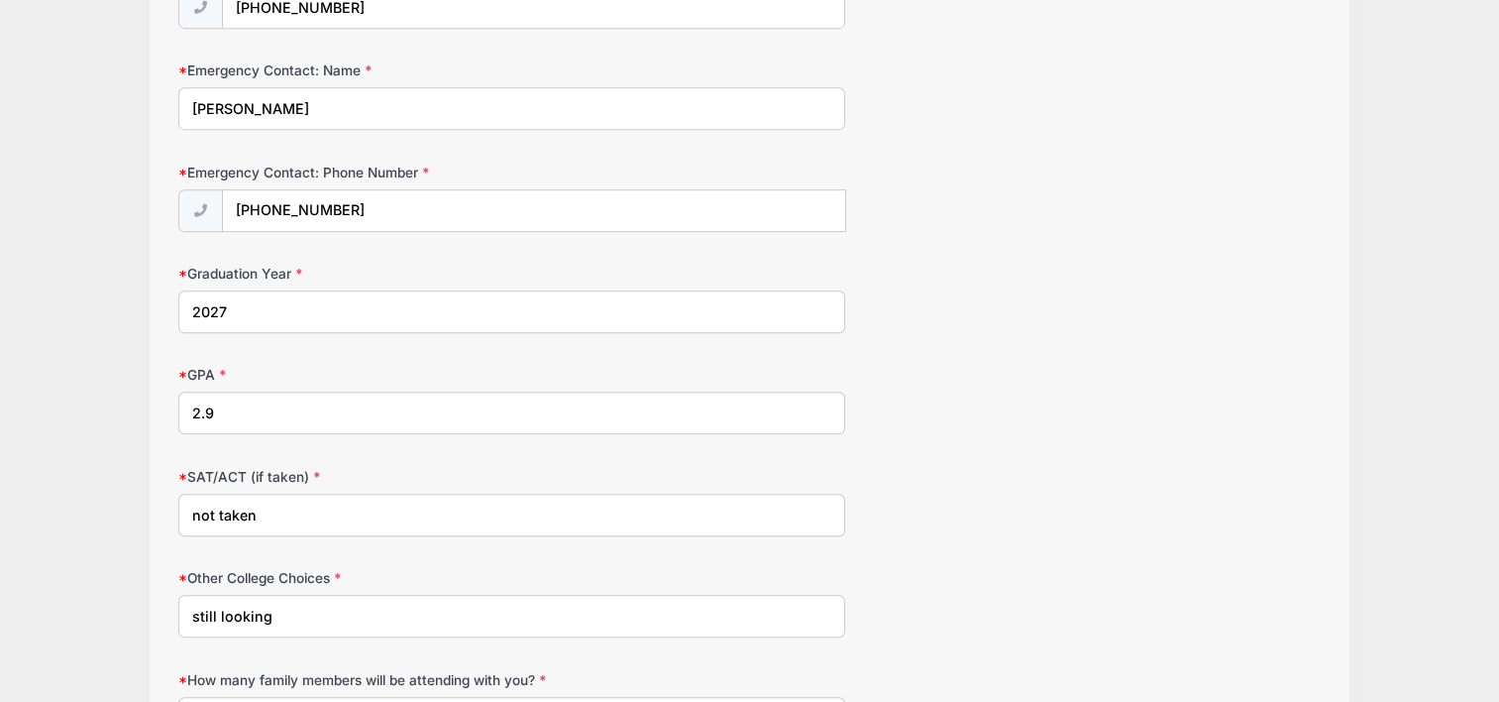
scroll to position [1336, 0]
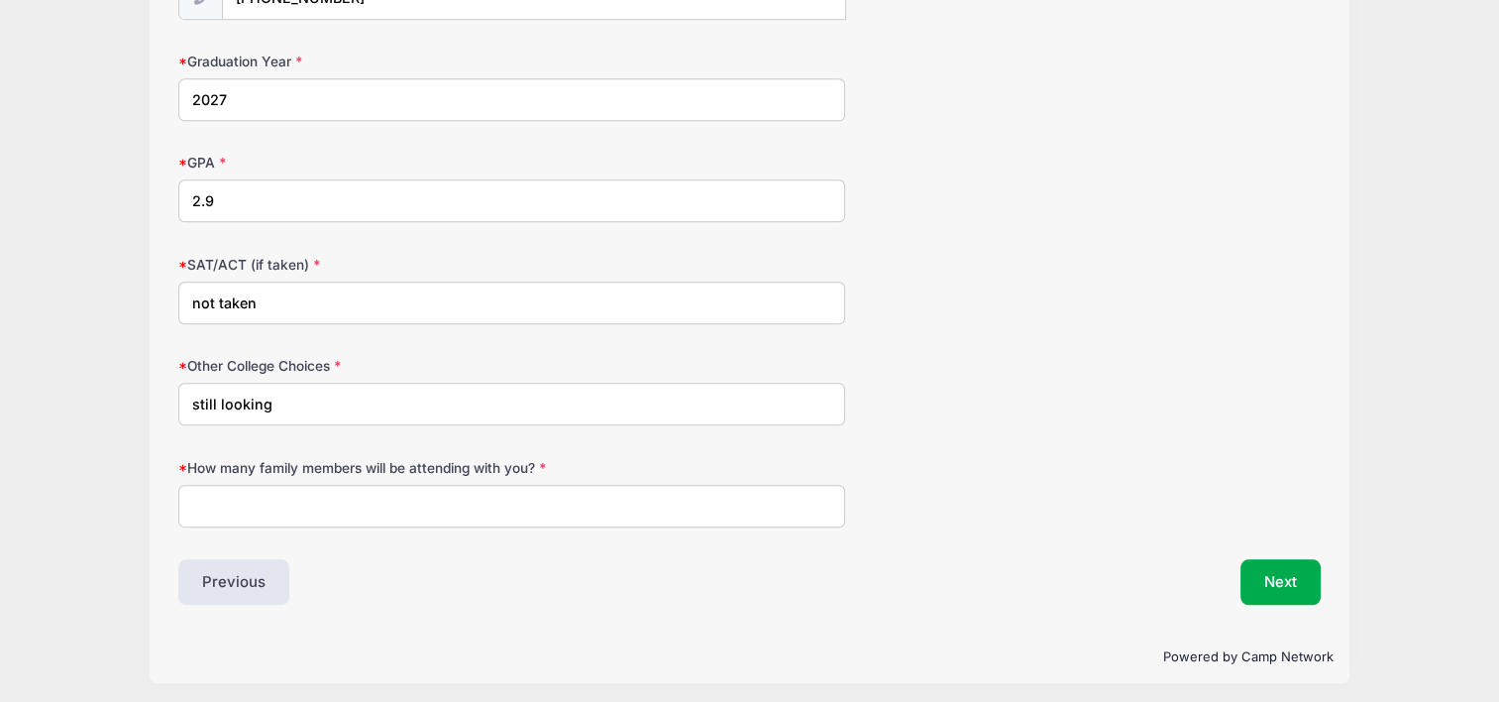
type input "still looking"
click at [231, 492] on input "How many family members will be attending with you?" at bounding box center [511, 506] width 666 height 43
type input "1"
click at [1275, 562] on button "Next" at bounding box center [1281, 582] width 80 height 46
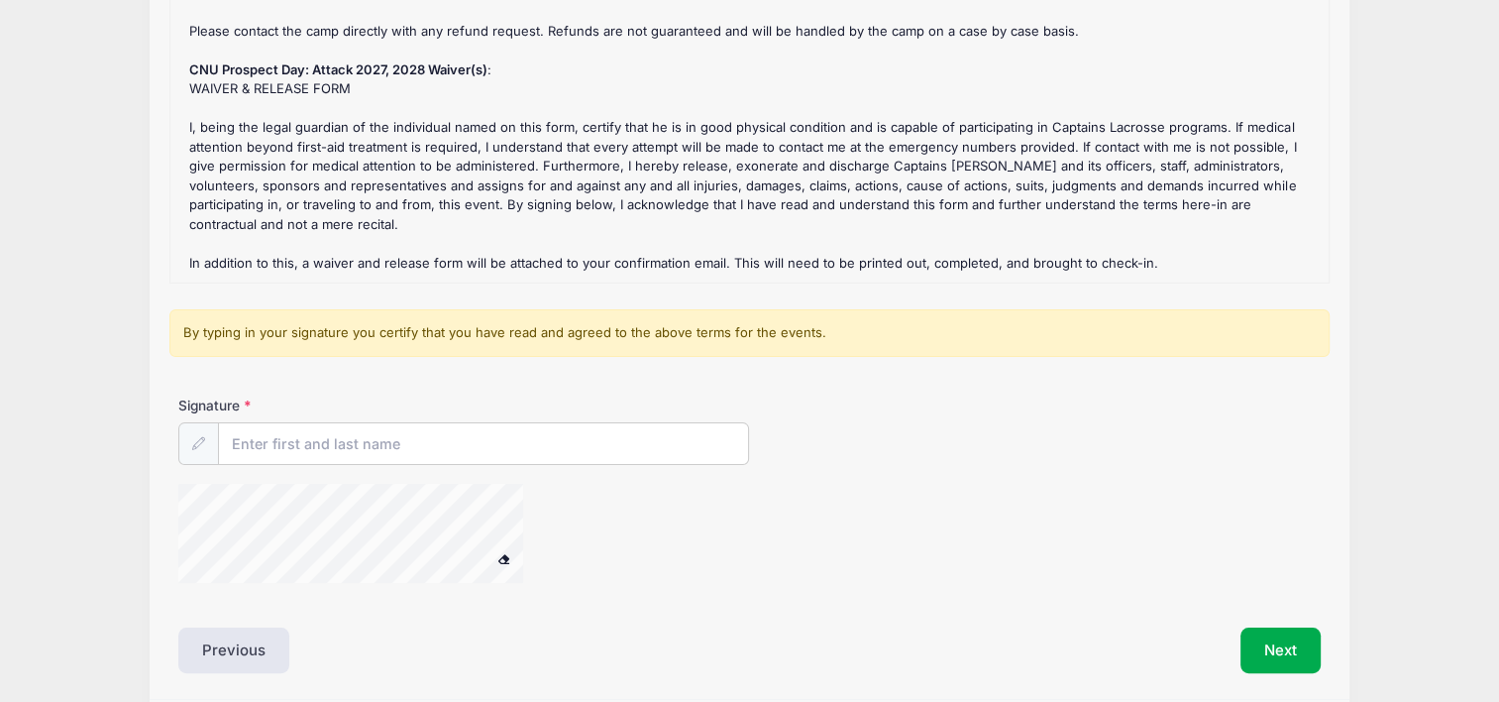
scroll to position [301, 0]
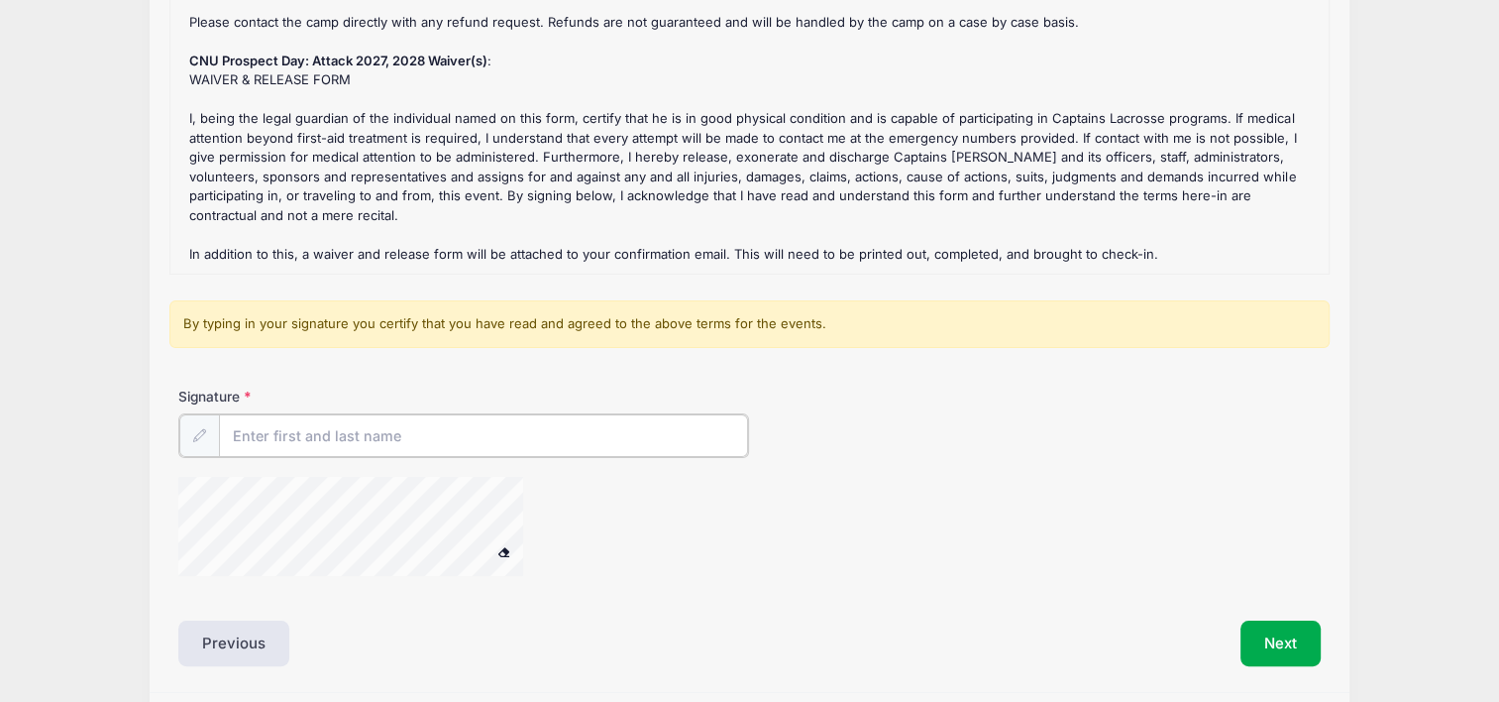
click at [357, 445] on input "Signature" at bounding box center [483, 435] width 529 height 43
type input "Kristin Cyre"
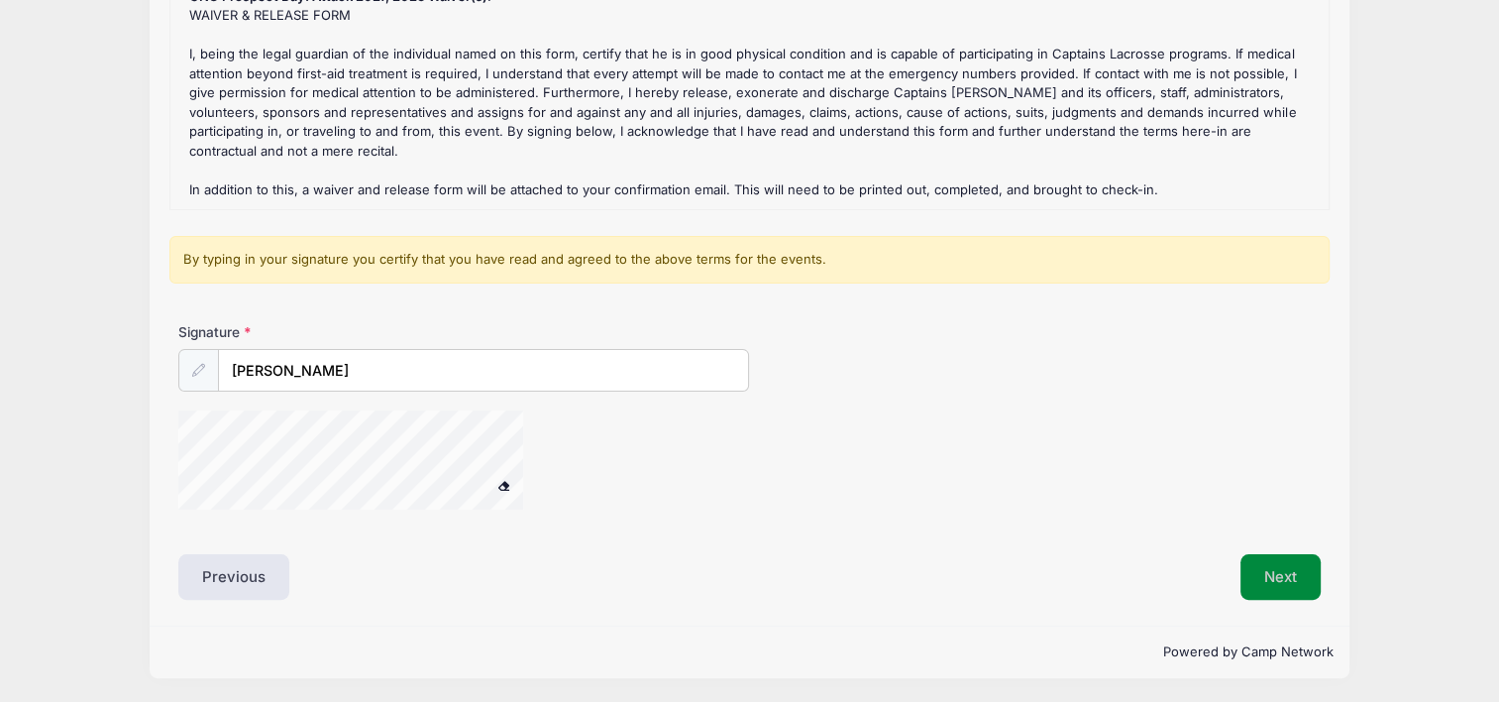
scroll to position [365, 0]
click at [1280, 567] on button "Next" at bounding box center [1281, 578] width 80 height 46
click at [1250, 579] on button "Next" at bounding box center [1281, 578] width 80 height 46
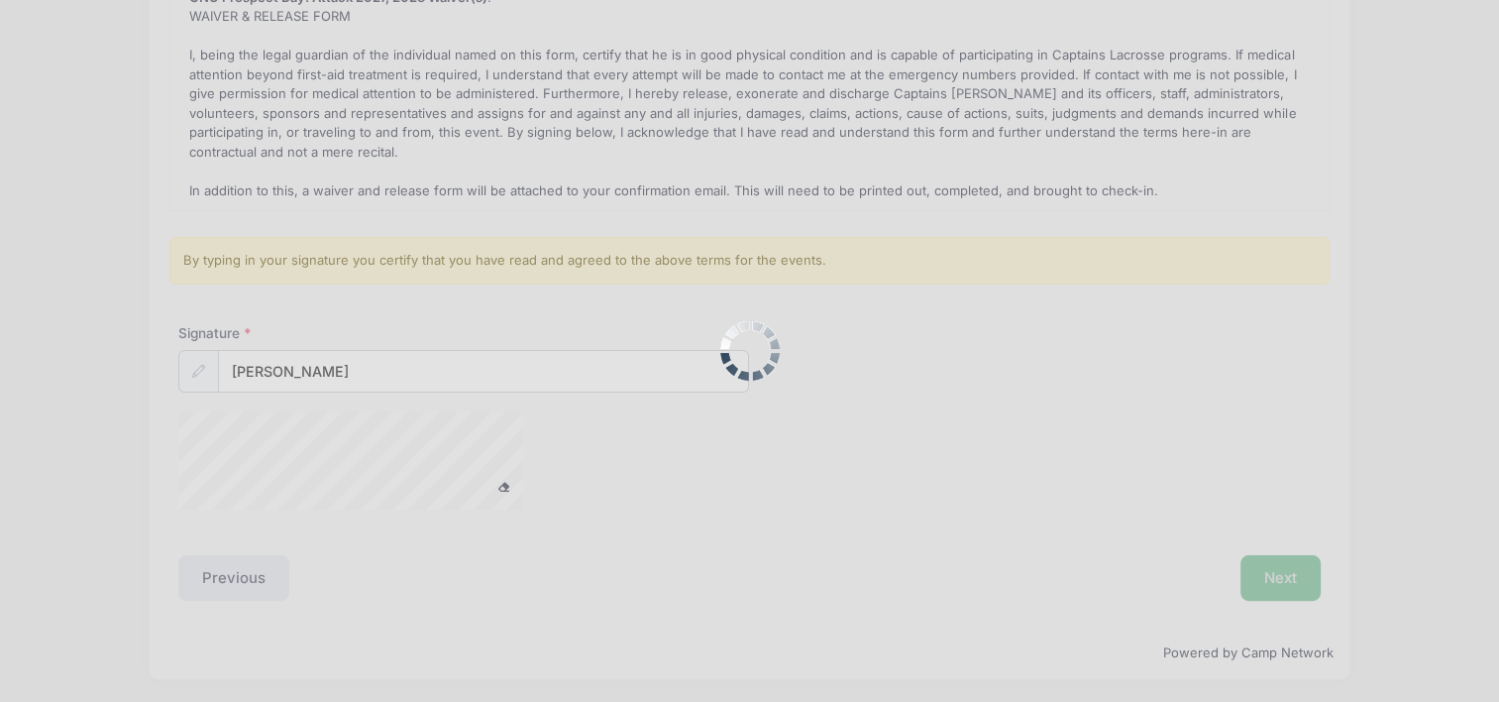
scroll to position [0, 0]
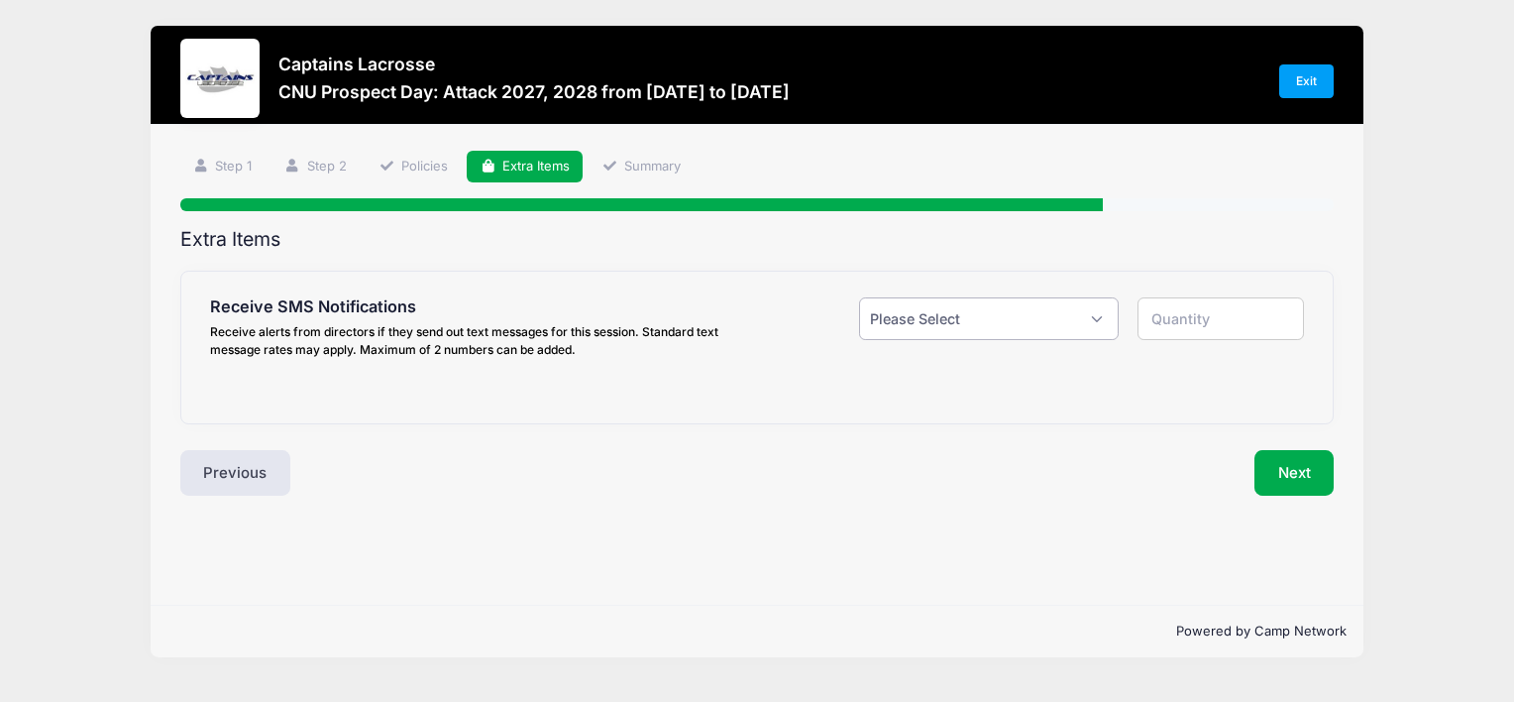
click at [1094, 311] on select "Please Select Yes ($0.00) No" at bounding box center [988, 318] width 259 height 43
select select "1"
click at [859, 297] on select "Please Select Yes ($0.00) No" at bounding box center [988, 318] width 259 height 43
type input "1"
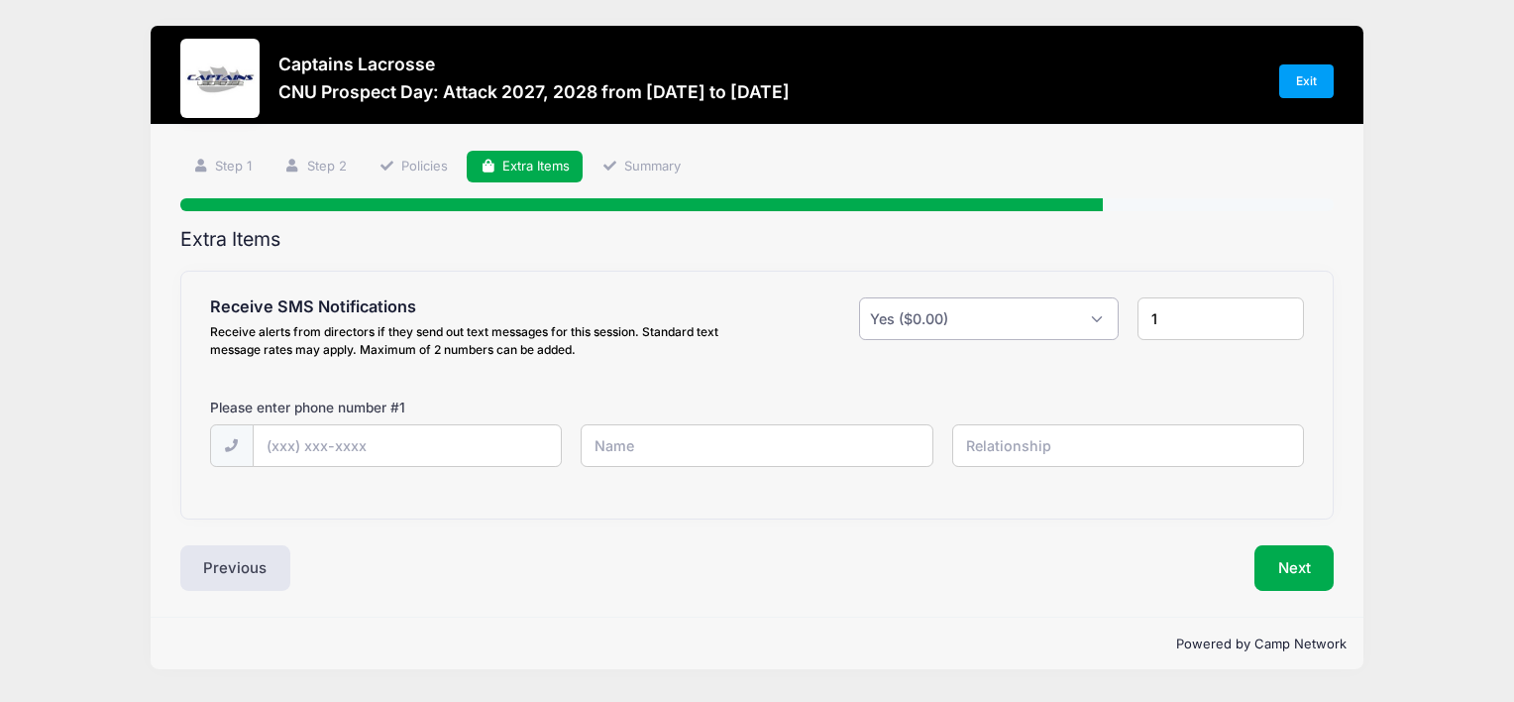
click at [1105, 313] on select "Please Select Yes ($0.00) No" at bounding box center [988, 318] width 259 height 43
click at [0, 0] on input "text" at bounding box center [0, 0] width 0 height 0
type input "(703) 819-2954"
click at [0, 0] on input "text" at bounding box center [0, 0] width 0 height 0
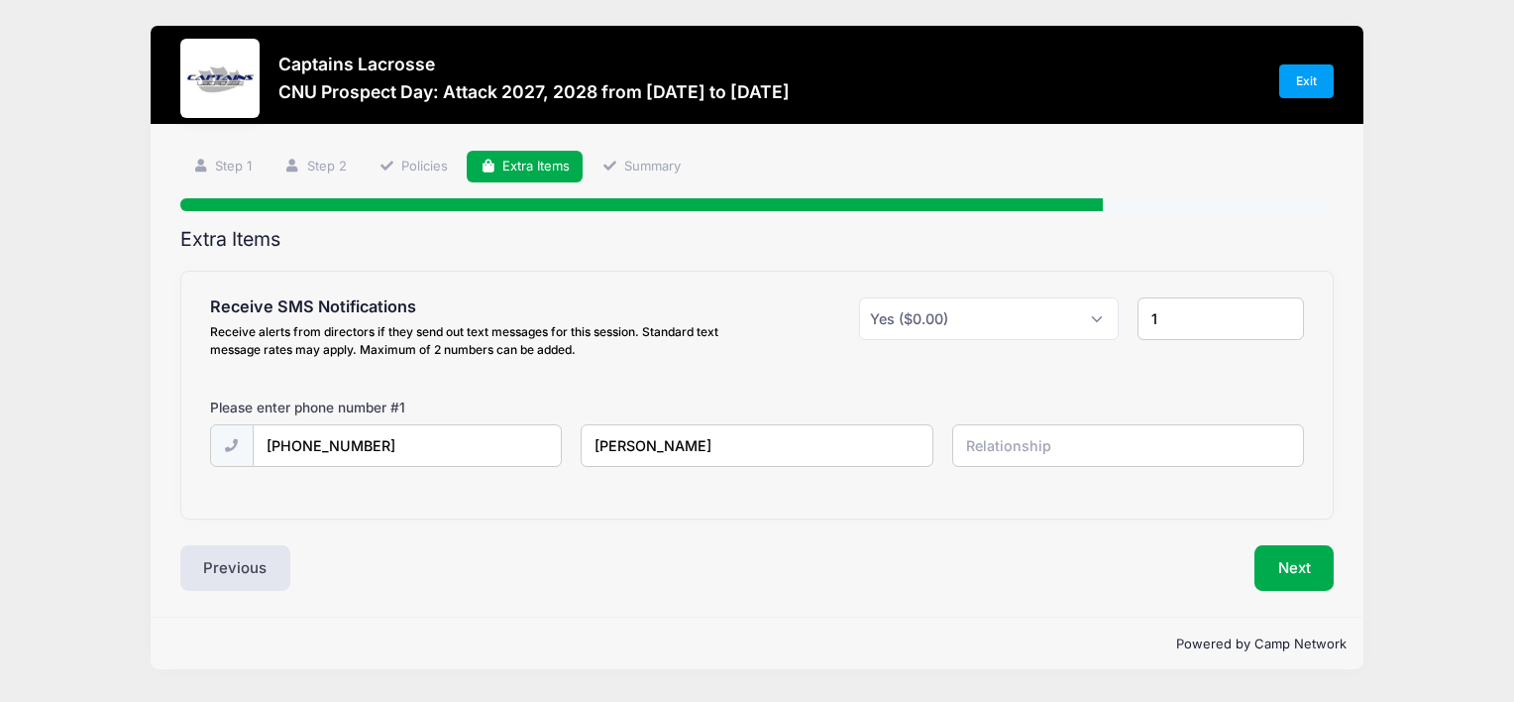
type input "Kristin Cyre"
type input "Mother"
click at [1296, 563] on button "Next" at bounding box center [1295, 568] width 80 height 46
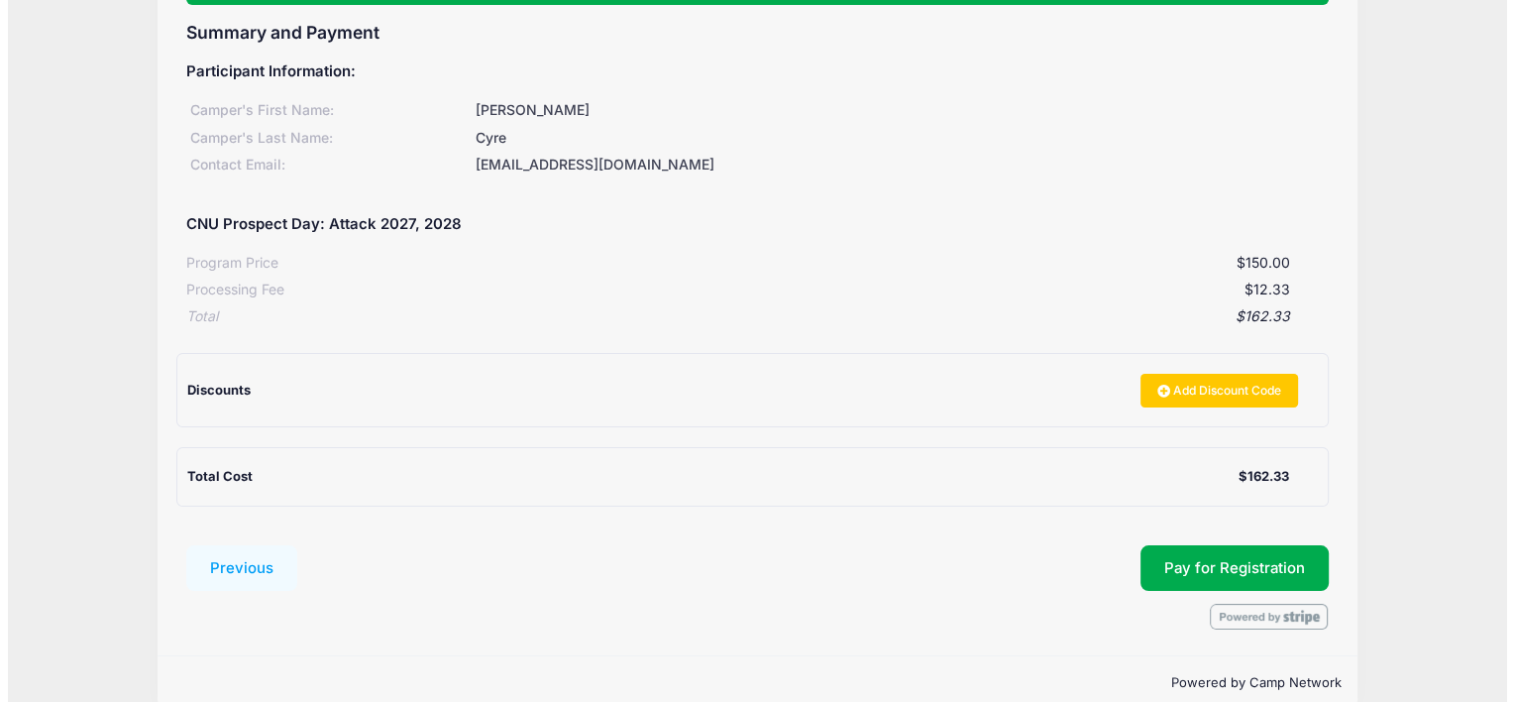
scroll to position [237, 0]
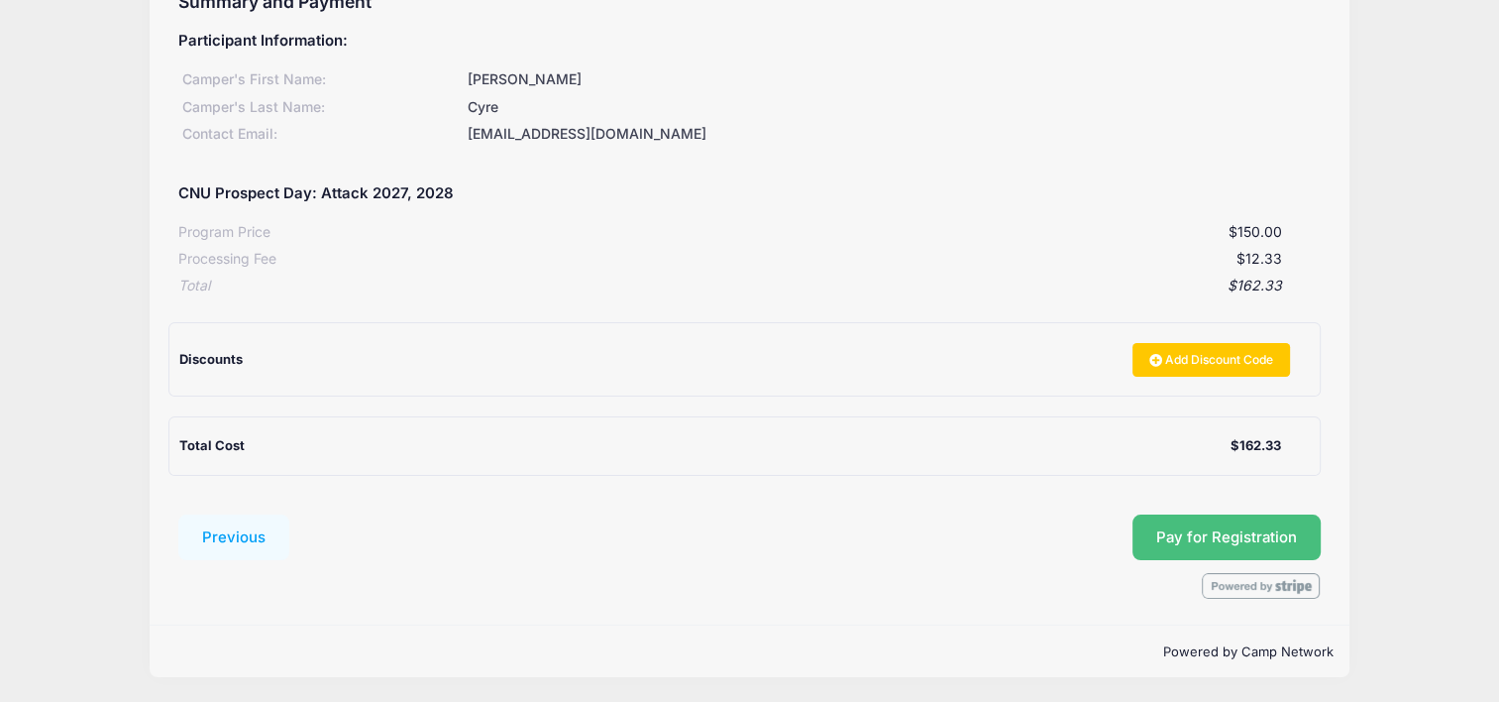
click at [1236, 536] on span "Pay for Registration" at bounding box center [1227, 537] width 141 height 18
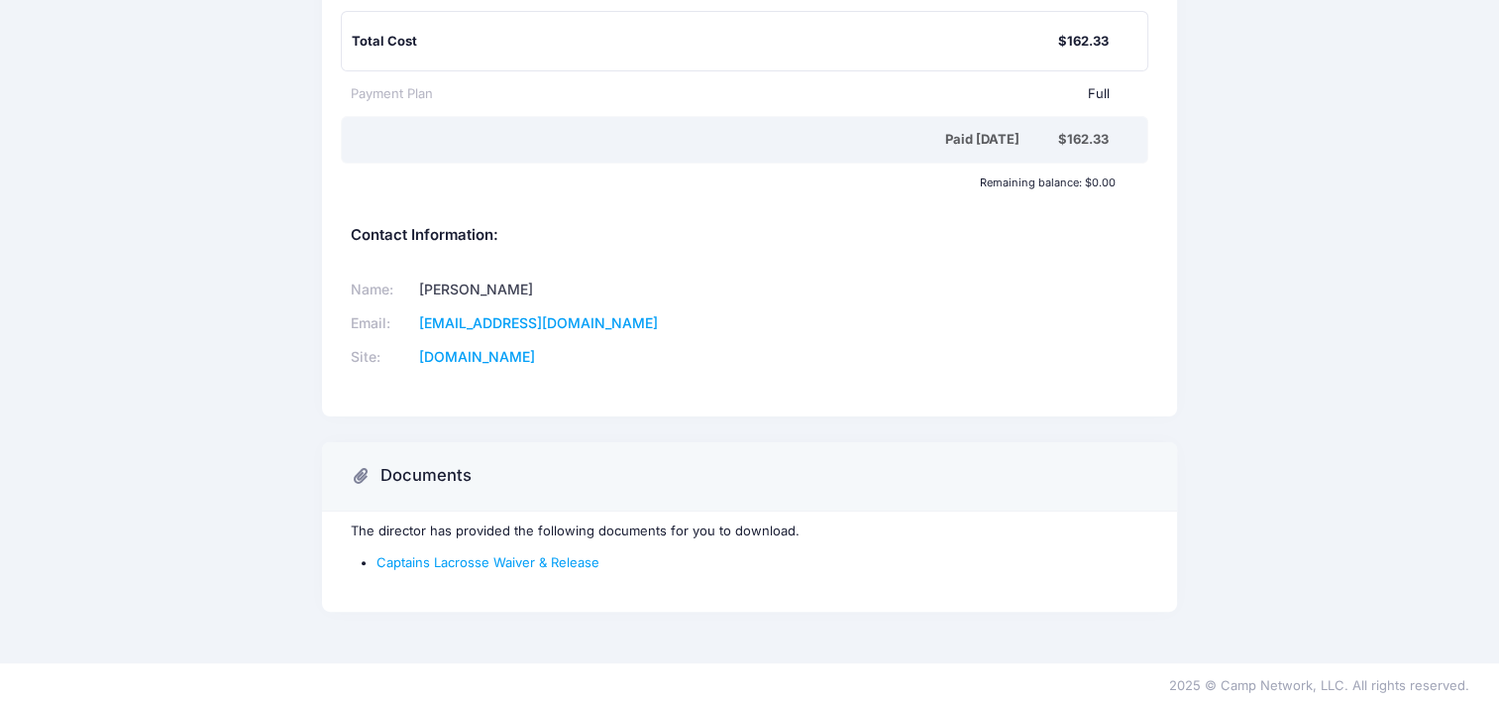
scroll to position [393, 0]
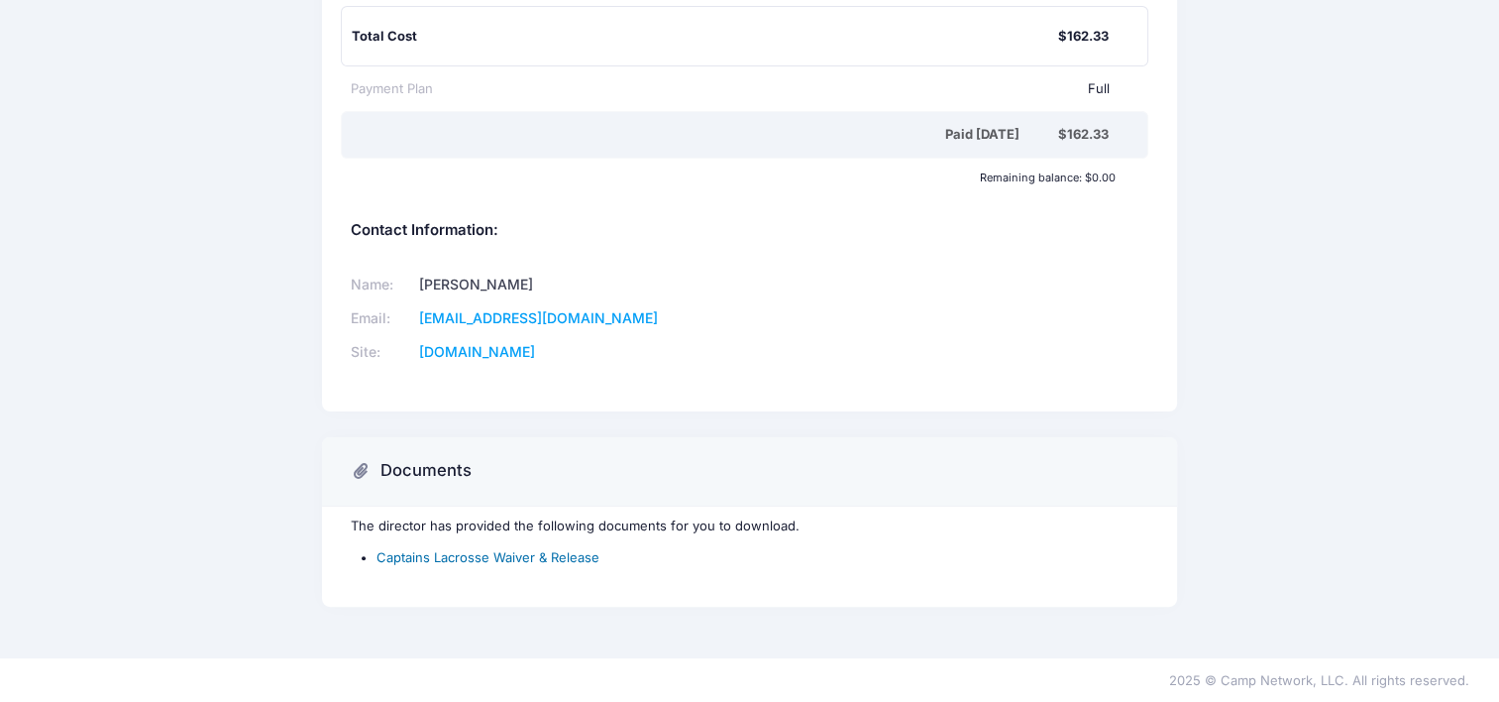
click at [457, 558] on link "Captains Lacrosse Waiver & Release" at bounding box center [488, 557] width 223 height 16
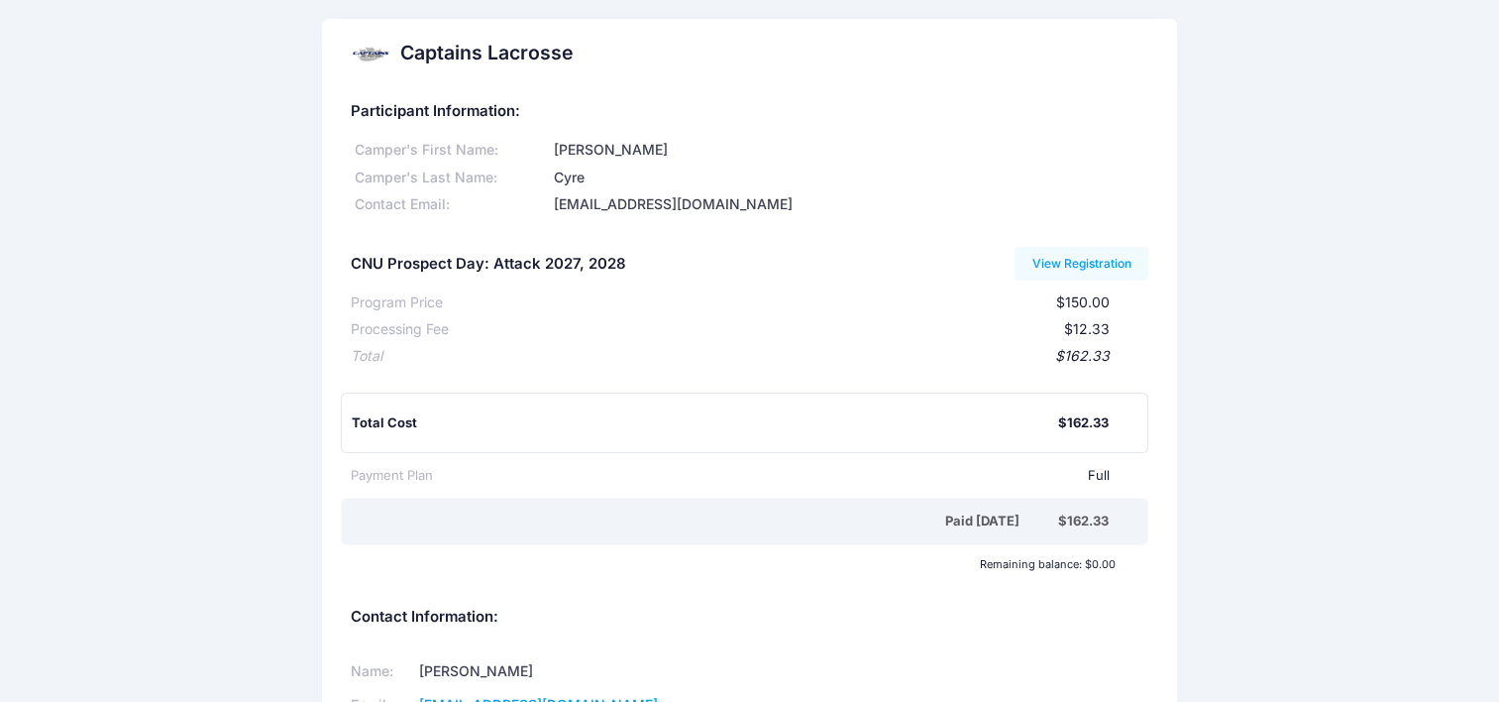
scroll to position [0, 0]
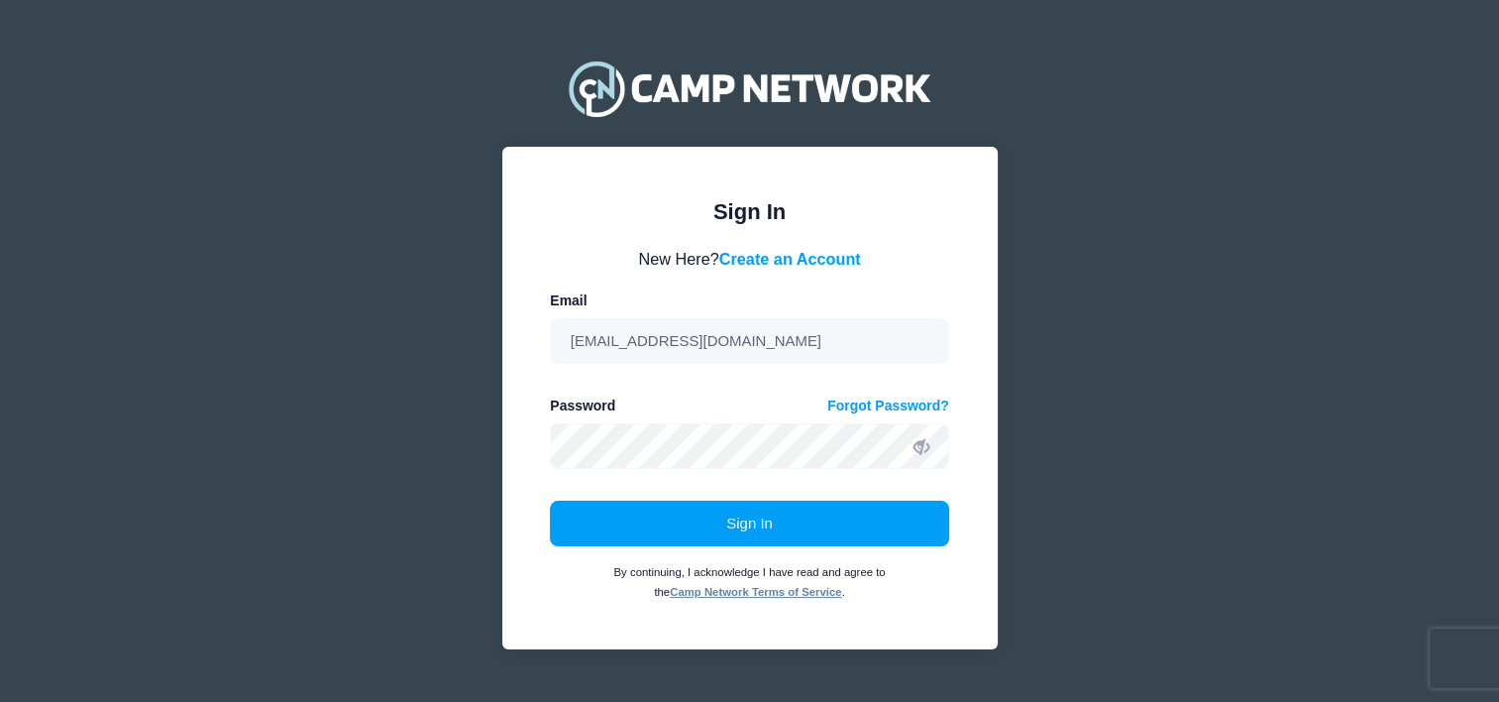
scroll to position [44, 0]
